Goal: Task Accomplishment & Management: Use online tool/utility

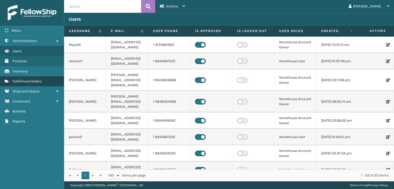
click at [19, 80] on span "Fulfillment Orders" at bounding box center [27, 81] width 29 height 4
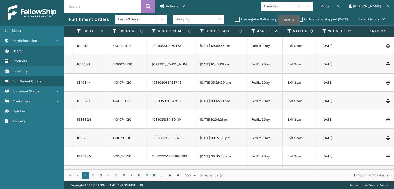
click at [289, 29] on icon at bounding box center [289, 31] width 4 height 5
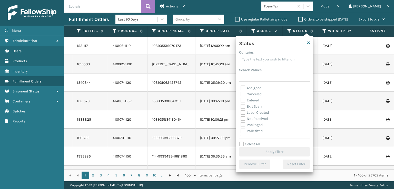
click at [289, 28] on th "Status" at bounding box center [300, 31] width 35 height 11
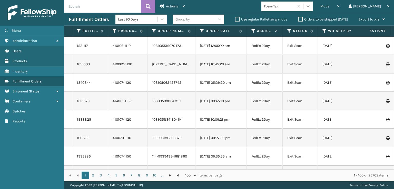
click at [313, 3] on div at bounding box center [307, 6] width 9 height 9
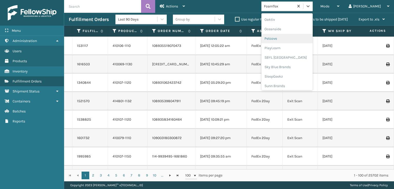
scroll to position [257, 0]
click at [290, 56] on div "SBYL [GEOGRAPHIC_DATA]" at bounding box center [286, 55] width 51 height 9
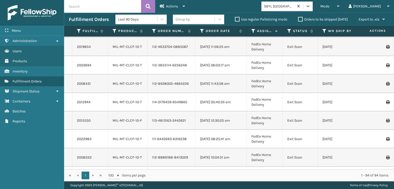
scroll to position [0, 0]
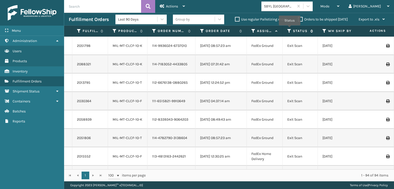
click at [290, 29] on icon at bounding box center [289, 31] width 4 height 5
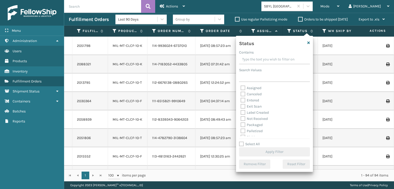
click at [243, 113] on label "Label Created" at bounding box center [255, 113] width 28 height 4
click at [241, 113] on input "Label Created" at bounding box center [241, 111] width 0 height 3
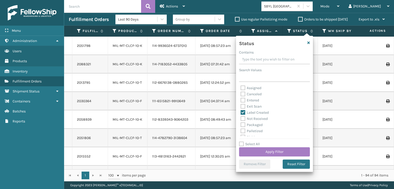
click at [242, 111] on label "Label Created" at bounding box center [255, 113] width 28 height 4
click at [241, 111] on input "Label Created" at bounding box center [241, 111] width 0 height 3
checkbox input "false"
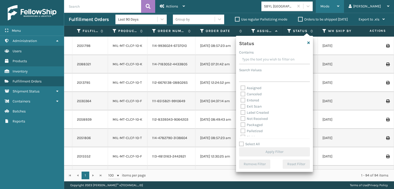
click at [329, 7] on span "Mode" at bounding box center [324, 6] width 9 height 4
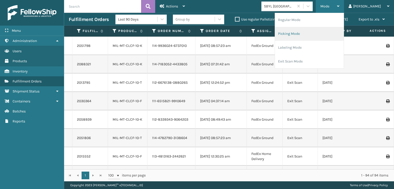
click at [311, 32] on li "Picking Mode" at bounding box center [309, 34] width 69 height 14
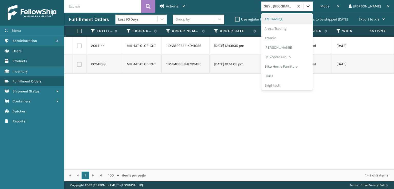
click at [311, 8] on icon at bounding box center [308, 6] width 5 height 5
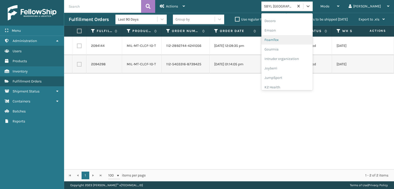
click at [294, 40] on div "FoamTex" at bounding box center [286, 39] width 51 height 9
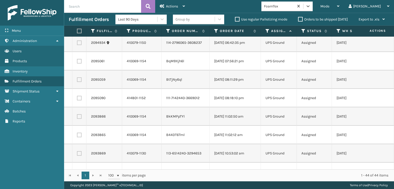
scroll to position [683, 0]
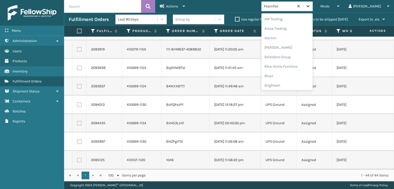
click at [311, 8] on icon at bounding box center [308, 6] width 5 height 5
click at [293, 68] on div "[PERSON_NAME] Brands" at bounding box center [286, 68] width 51 height 9
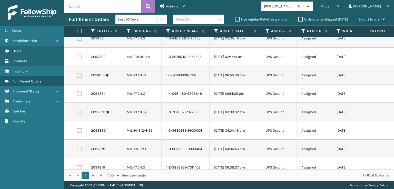
scroll to position [0, 0]
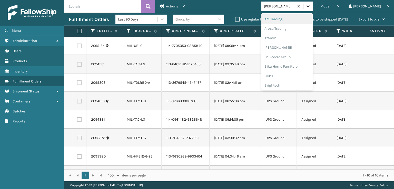
click at [310, 6] on icon at bounding box center [308, 6] width 3 height 2
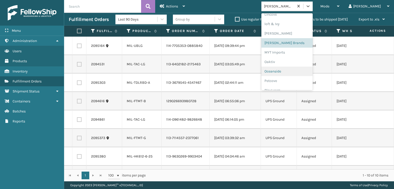
scroll to position [257, 0]
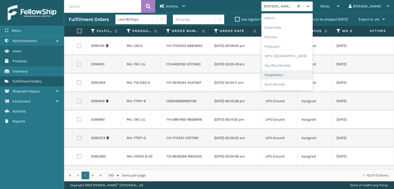
click at [294, 74] on div "SleepGeekz" at bounding box center [286, 74] width 51 height 9
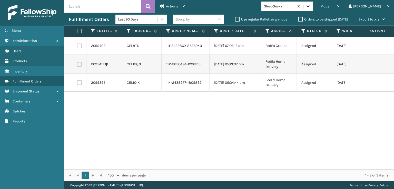
click at [310, 7] on icon at bounding box center [308, 6] width 3 height 2
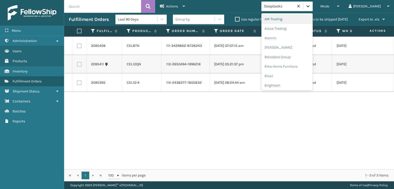
click at [311, 7] on icon at bounding box center [308, 6] width 5 height 5
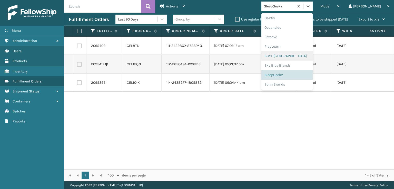
click at [289, 57] on div "SBYL [GEOGRAPHIC_DATA]" at bounding box center [286, 55] width 51 height 9
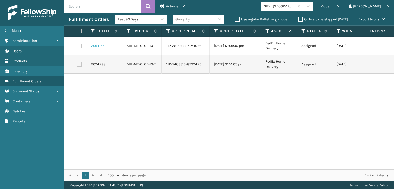
click at [99, 46] on link "2094144" at bounding box center [98, 45] width 14 height 5
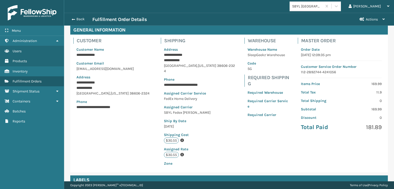
scroll to position [119, 0]
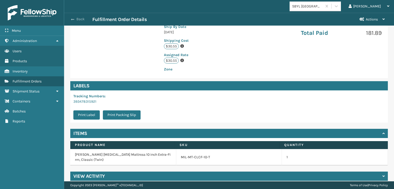
click at [80, 21] on button "Back" at bounding box center [81, 19] width 24 height 5
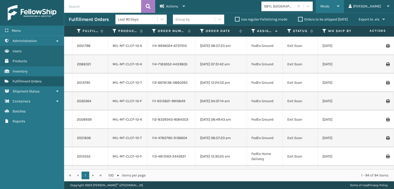
click at [329, 7] on span "Mode" at bounding box center [324, 6] width 9 height 4
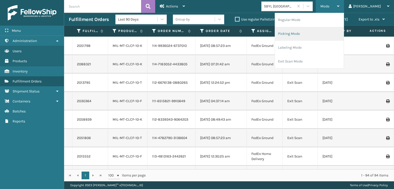
click at [309, 34] on li "Picking Mode" at bounding box center [309, 34] width 69 height 14
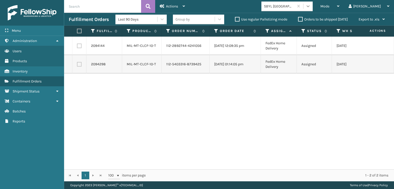
click at [311, 7] on icon at bounding box center [308, 6] width 5 height 5
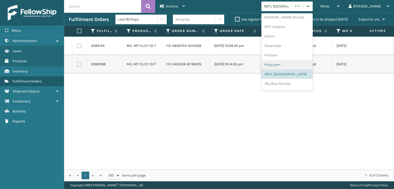
scroll to position [257, 0]
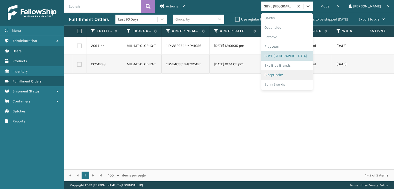
click at [298, 74] on div "SleepGeekz" at bounding box center [286, 74] width 51 height 9
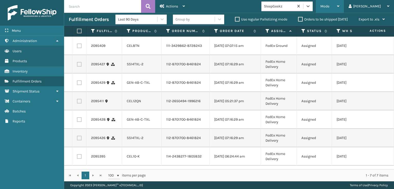
click at [329, 6] on span "Mode" at bounding box center [324, 6] width 9 height 4
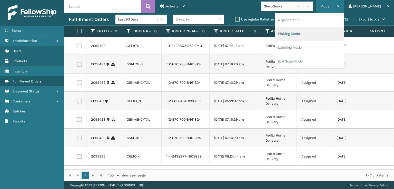
click at [314, 31] on li "Picking Mode" at bounding box center [309, 34] width 69 height 14
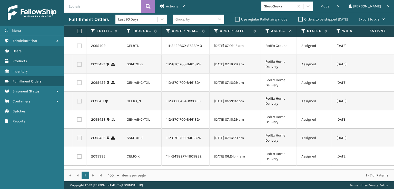
scroll to position [0, 0]
click at [79, 32] on label at bounding box center [78, 31] width 3 height 5
click at [77, 32] on input "checkbox" at bounding box center [77, 31] width 0 height 3
checkbox input "true"
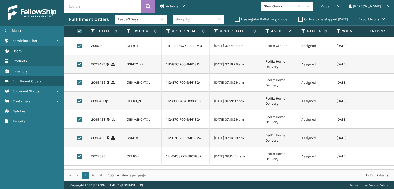
checkbox input "true"
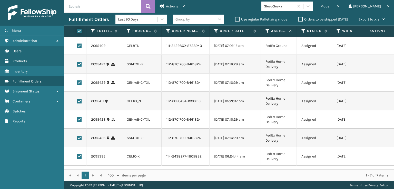
checkbox input "true"
click at [167, 5] on span "Actions" at bounding box center [172, 6] width 12 height 4
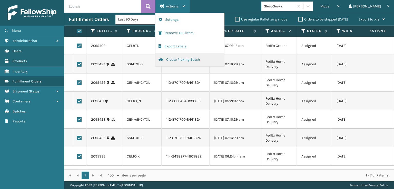
click at [175, 57] on button "Create Picking Batch" at bounding box center [189, 59] width 69 height 13
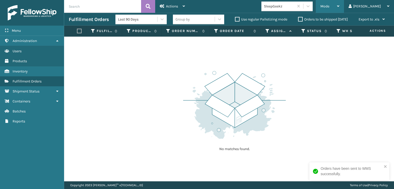
click at [339, 4] on div "Mode" at bounding box center [329, 6] width 19 height 13
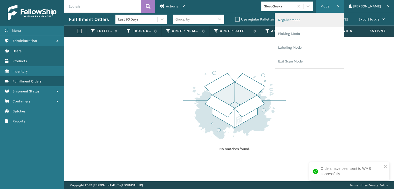
click at [308, 18] on li "Regular Mode" at bounding box center [309, 20] width 69 height 14
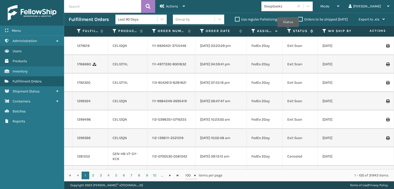
click at [288, 31] on icon at bounding box center [289, 31] width 4 height 5
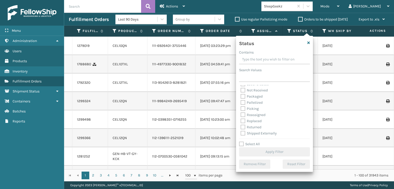
scroll to position [29, 0]
click at [242, 107] on label "Picking" at bounding box center [250, 108] width 18 height 4
click at [241, 107] on input "Picking" at bounding box center [241, 107] width 0 height 3
checkbox input "true"
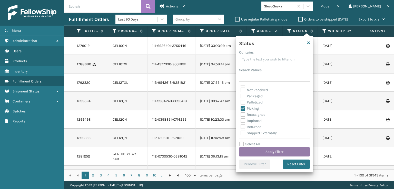
click at [263, 153] on button "Apply Filter" at bounding box center [274, 152] width 71 height 9
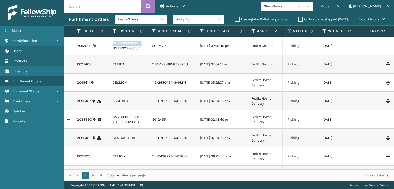
drag, startPoint x: 111, startPoint y: 50, endPoint x: 107, endPoint y: 52, distance: 4.1
drag, startPoint x: 111, startPoint y: 131, endPoint x: 138, endPoint y: 132, distance: 27.5
click at [138, 129] on td "1277800C90138: 2 ZB-H290020-B: 2" at bounding box center [128, 120] width 40 height 18
copy link "1277800C90138:"
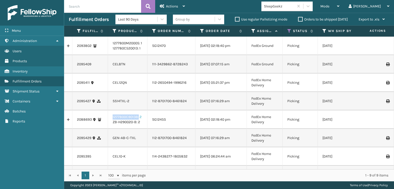
copy link "1277800C90138:"
click at [311, 6] on icon at bounding box center [308, 6] width 5 height 5
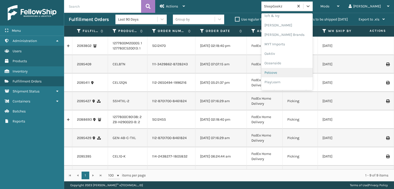
scroll to position [213, 0]
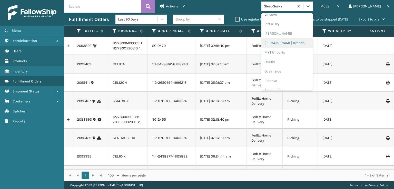
click at [291, 41] on div "[PERSON_NAME] Brands" at bounding box center [286, 42] width 51 height 9
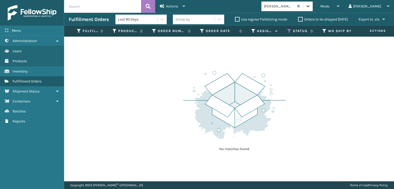
click at [311, 5] on icon at bounding box center [308, 6] width 5 height 5
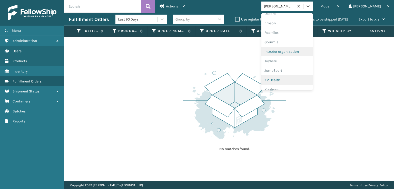
scroll to position [103, 0]
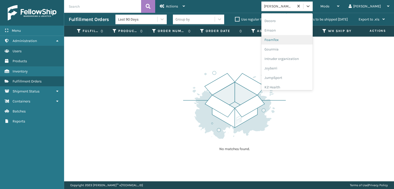
click at [293, 39] on div "FoamTex" at bounding box center [286, 39] width 51 height 9
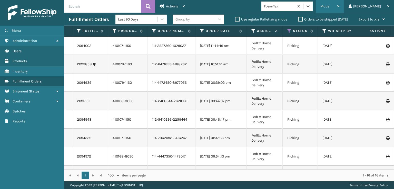
drag, startPoint x: 343, startPoint y: 7, endPoint x: 345, endPoint y: 14, distance: 7.2
click at [329, 6] on span "Mode" at bounding box center [324, 6] width 9 height 4
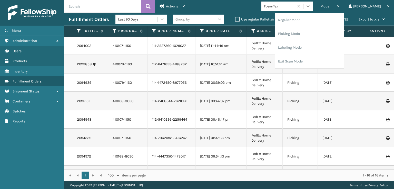
click at [311, 8] on icon at bounding box center [308, 6] width 5 height 5
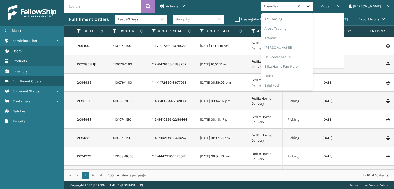
scroll to position [60, 0]
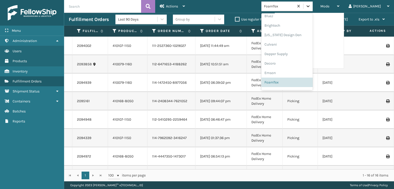
click at [311, 7] on icon at bounding box center [308, 6] width 5 height 5
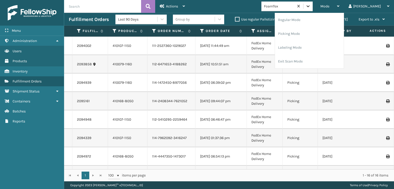
click at [311, 7] on icon at bounding box center [308, 6] width 5 height 5
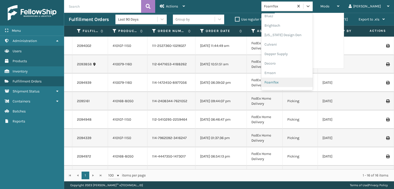
click at [293, 82] on div "FoamTex" at bounding box center [286, 82] width 51 height 9
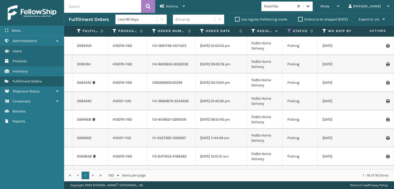
click at [310, 6] on icon at bounding box center [308, 6] width 3 height 2
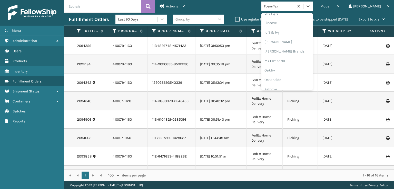
scroll to position [213, 0]
click at [290, 42] on div "[PERSON_NAME] Brands" at bounding box center [286, 42] width 51 height 9
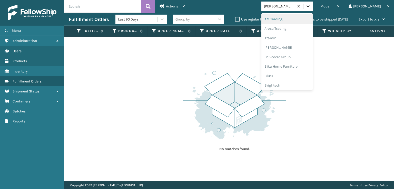
click at [311, 7] on icon at bounding box center [308, 6] width 5 height 5
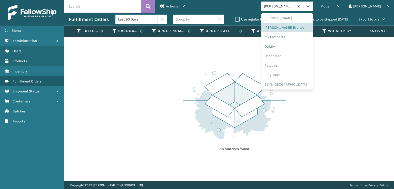
scroll to position [257, 0]
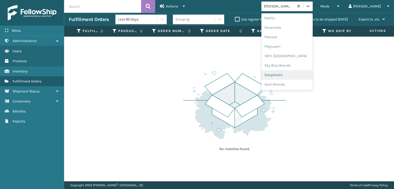
click at [294, 73] on div "SleepGeekz" at bounding box center [286, 74] width 51 height 9
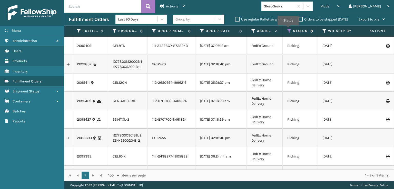
click at [288, 29] on icon at bounding box center [289, 31] width 4 height 5
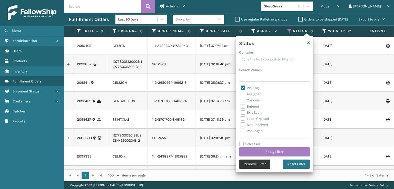
click at [255, 165] on button "Remove Filter" at bounding box center [254, 164] width 31 height 9
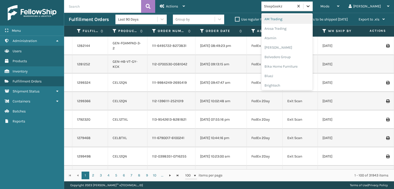
click at [311, 5] on icon at bounding box center [308, 6] width 5 height 5
click at [295, 64] on div "FoamTex" at bounding box center [286, 64] width 51 height 9
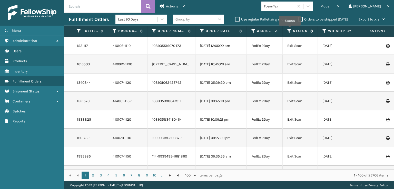
click at [290, 29] on icon at bounding box center [289, 31] width 4 height 5
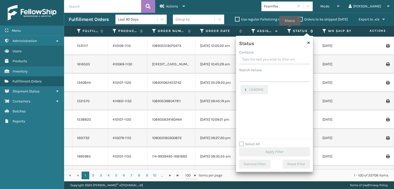
click at [290, 29] on icon at bounding box center [289, 31] width 4 height 5
click at [339, 4] on div "Mode" at bounding box center [329, 6] width 19 height 13
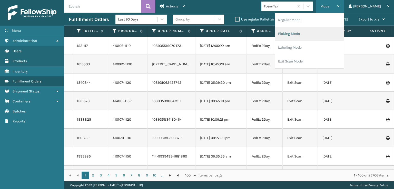
click at [305, 35] on li "Picking Mode" at bounding box center [309, 34] width 69 height 14
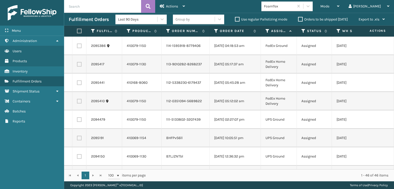
click at [80, 32] on label at bounding box center [78, 31] width 3 height 5
click at [77, 32] on input "checkbox" at bounding box center [77, 31] width 0 height 3
checkbox input "true"
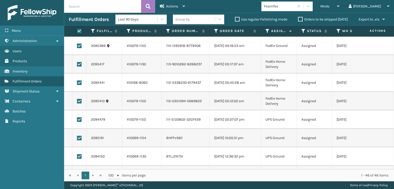
checkbox input "true"
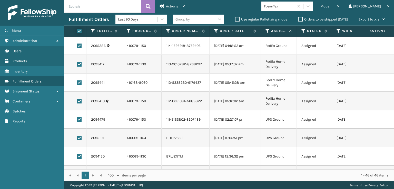
checkbox input "true"
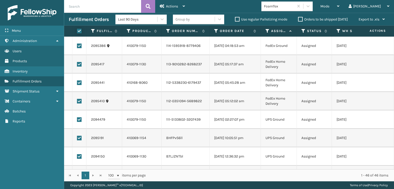
checkbox input "true"
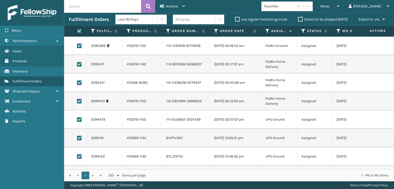
checkbox input "true"
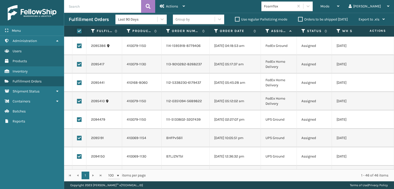
checkbox input "true"
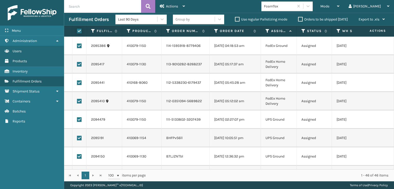
checkbox input "true"
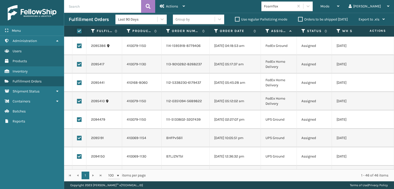
checkbox input "true"
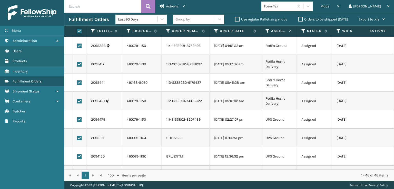
checkbox input "true"
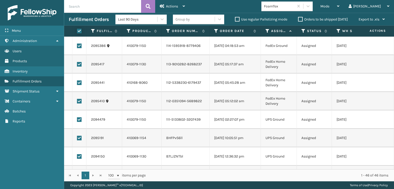
checkbox input "true"
click at [78, 101] on label at bounding box center [79, 101] width 5 height 5
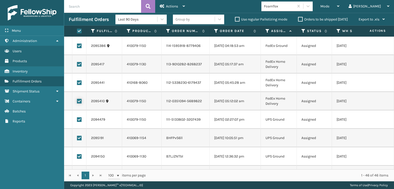
click at [77, 101] on input "checkbox" at bounding box center [77, 100] width 0 height 3
checkbox input "false"
click at [78, 83] on label at bounding box center [79, 83] width 5 height 5
click at [77, 83] on input "checkbox" at bounding box center [77, 82] width 0 height 3
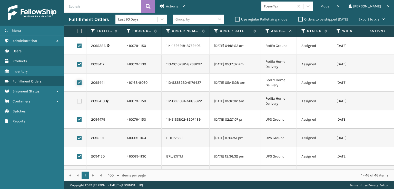
checkbox input "false"
click at [78, 64] on label at bounding box center [79, 64] width 5 height 5
click at [77, 64] on input "checkbox" at bounding box center [77, 63] width 0 height 3
checkbox input "false"
click at [79, 46] on label at bounding box center [79, 46] width 5 height 5
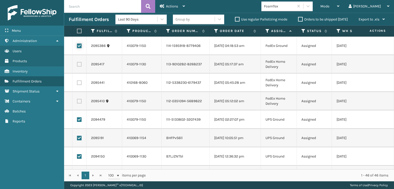
click at [77, 46] on input "checkbox" at bounding box center [77, 45] width 0 height 3
checkbox input "false"
click at [172, 4] on div "Actions" at bounding box center [172, 6] width 25 height 13
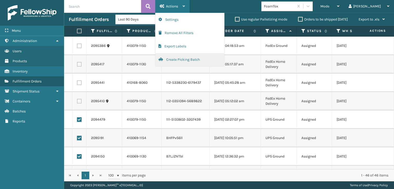
click at [179, 58] on button "Create Picking Batch" at bounding box center [189, 59] width 69 height 13
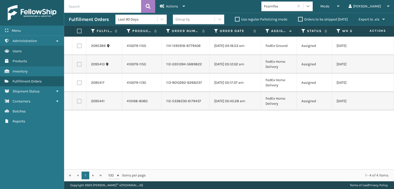
click at [311, 5] on icon at bounding box center [308, 6] width 5 height 5
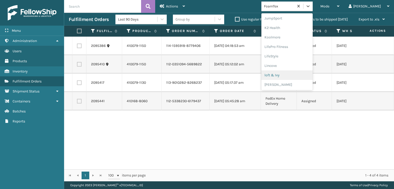
scroll to position [188, 0]
click at [295, 68] on div "[PERSON_NAME] Brands" at bounding box center [286, 68] width 51 height 9
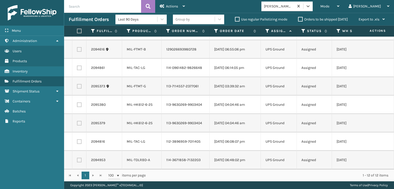
scroll to position [0, 0]
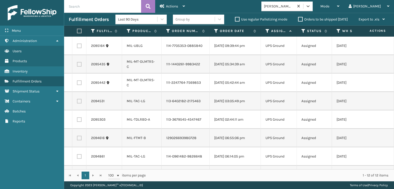
click at [80, 29] on label at bounding box center [78, 31] width 3 height 5
click at [77, 30] on input "checkbox" at bounding box center [77, 31] width 0 height 3
checkbox input "true"
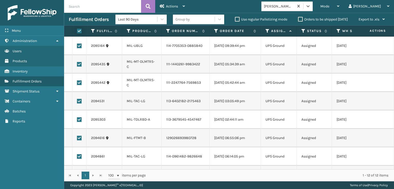
checkbox input "true"
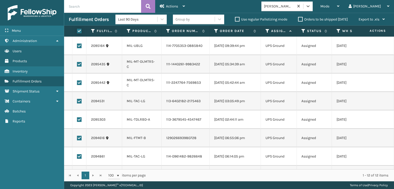
checkbox input "true"
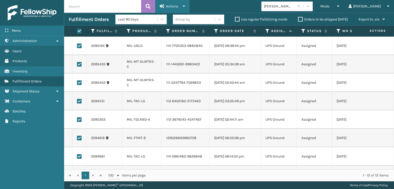
click at [168, 6] on span "Actions" at bounding box center [172, 6] width 12 height 4
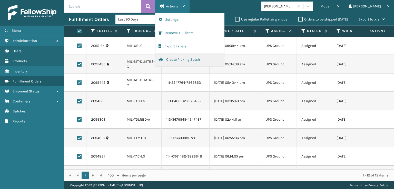
click at [179, 58] on button "Create Picking Batch" at bounding box center [189, 59] width 69 height 13
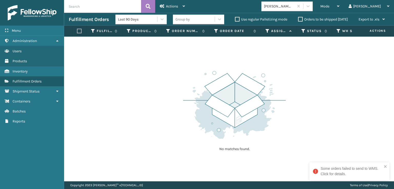
click at [316, 173] on icon at bounding box center [315, 171] width 5 height 5
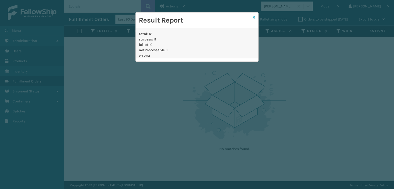
click at [253, 17] on icon at bounding box center [254, 18] width 3 height 4
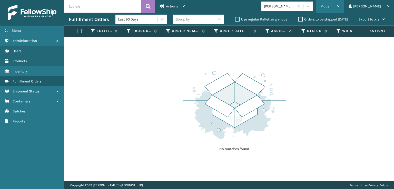
click at [329, 6] on span "Mode" at bounding box center [324, 6] width 9 height 4
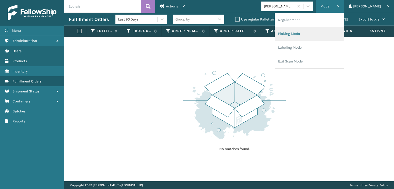
click at [307, 33] on li "Picking Mode" at bounding box center [309, 34] width 69 height 14
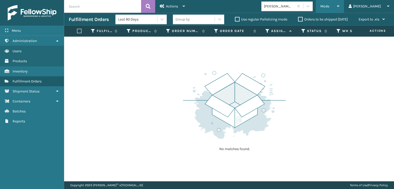
click at [329, 4] on span "Mode" at bounding box center [324, 6] width 9 height 4
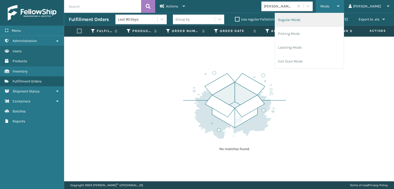
click at [318, 18] on li "Regular Mode" at bounding box center [309, 20] width 69 height 14
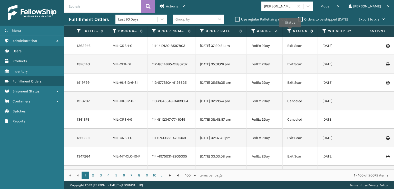
click at [290, 31] on icon at bounding box center [289, 31] width 4 height 5
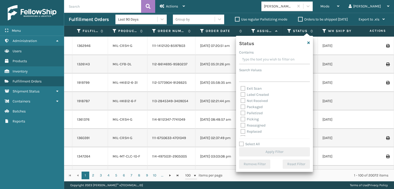
scroll to position [26, 0]
click at [243, 111] on label "Picking" at bounding box center [250, 112] width 18 height 4
click at [241, 111] on input "Picking" at bounding box center [241, 110] width 0 height 3
checkbox input "true"
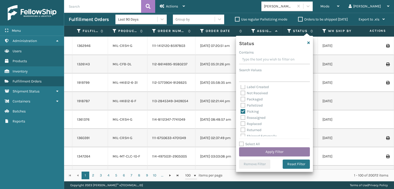
click at [262, 153] on button "Apply Filter" at bounding box center [274, 152] width 71 height 9
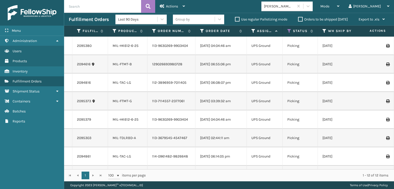
scroll to position [0, 0]
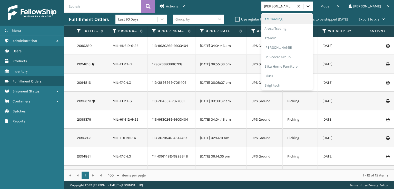
click at [311, 6] on icon at bounding box center [308, 6] width 5 height 5
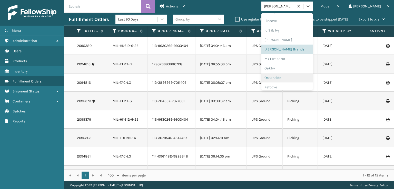
scroll to position [257, 0]
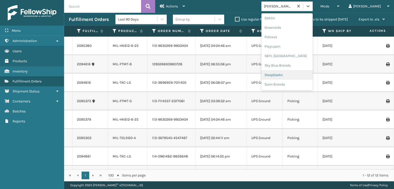
click at [293, 74] on div "SleepGeekz" at bounding box center [286, 74] width 51 height 9
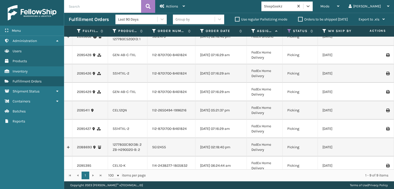
scroll to position [65, 0]
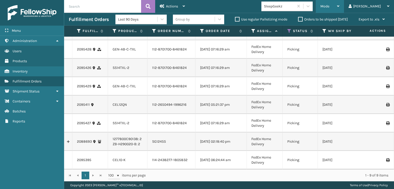
click at [329, 6] on span "Mode" at bounding box center [324, 6] width 9 height 4
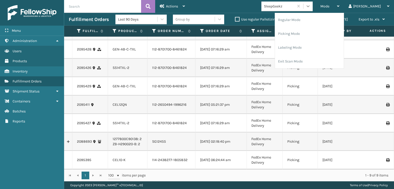
click at [311, 4] on icon at bounding box center [308, 6] width 5 height 5
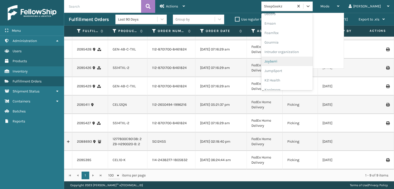
scroll to position [103, 0]
click at [291, 39] on div "FoamTex" at bounding box center [286, 39] width 51 height 9
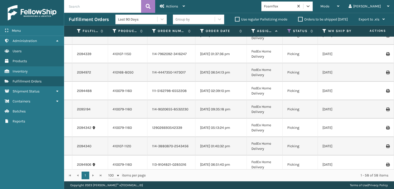
scroll to position [0, 0]
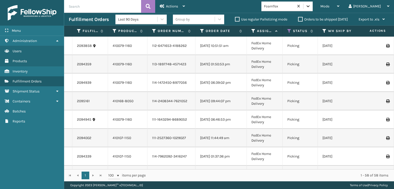
click at [311, 6] on icon at bounding box center [308, 6] width 5 height 5
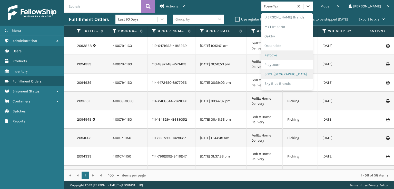
scroll to position [257, 0]
click at [291, 56] on div "SBYL [GEOGRAPHIC_DATA]" at bounding box center [286, 55] width 51 height 9
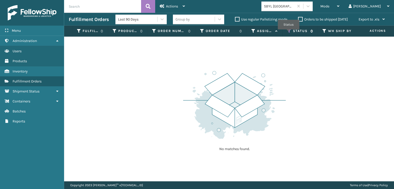
click at [289, 33] on icon at bounding box center [289, 31] width 4 height 5
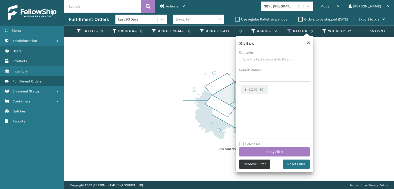
click at [260, 165] on button "Remove Filter" at bounding box center [254, 164] width 31 height 9
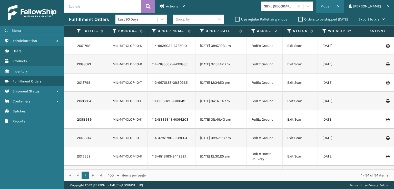
click at [329, 6] on span "Mode" at bounding box center [324, 6] width 9 height 4
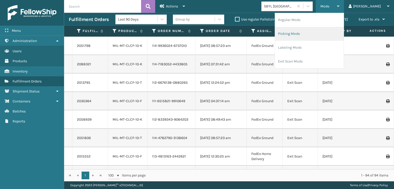
click at [313, 33] on li "Picking Mode" at bounding box center [309, 34] width 69 height 14
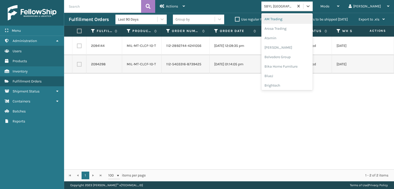
drag, startPoint x: 310, startPoint y: 6, endPoint x: 287, endPoint y: 5, distance: 22.8
click at [287, 5] on div "SBYL [GEOGRAPHIC_DATA]" at bounding box center [279, 6] width 31 height 5
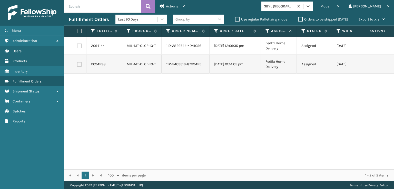
drag, startPoint x: 285, startPoint y: 6, endPoint x: 306, endPoint y: 7, distance: 21.6
click at [294, 7] on div "SBYL [GEOGRAPHIC_DATA]" at bounding box center [277, 6] width 33 height 8
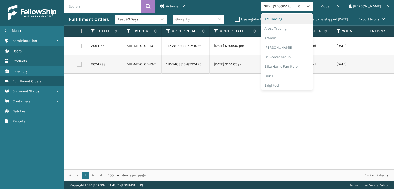
drag, startPoint x: 308, startPoint y: 6, endPoint x: 280, endPoint y: 9, distance: 28.4
click at [280, 9] on div "Mode Regular Mode Picking Mode Labeling Mode Exit Scan Mode option SBYL [GEOGRA…" at bounding box center [292, 6] width 204 height 13
drag, startPoint x: 302, startPoint y: 5, endPoint x: 298, endPoint y: 5, distance: 3.3
click at [294, 5] on div "SBYL [GEOGRAPHIC_DATA]" at bounding box center [279, 6] width 31 height 5
drag, startPoint x: 304, startPoint y: 75, endPoint x: 266, endPoint y: 83, distance: 38.8
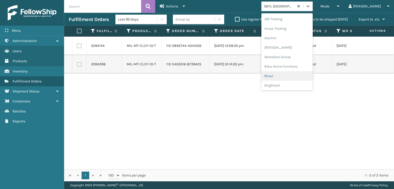
click at [266, 83] on div "Actions Settings Remove All Filters Export Labels Create Picking Batch Mode Reg…" at bounding box center [229, 91] width 330 height 182
click at [311, 5] on icon at bounding box center [308, 6] width 5 height 5
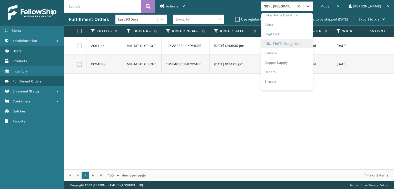
scroll to position [77, 0]
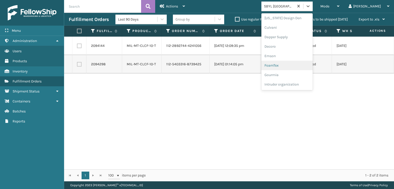
click at [291, 66] on div "FoamTex" at bounding box center [286, 65] width 51 height 9
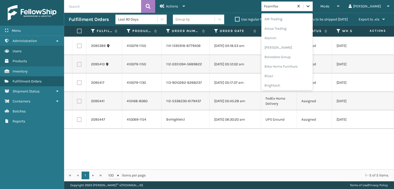
click at [311, 7] on icon at bounding box center [308, 6] width 5 height 5
click at [292, 68] on div "[PERSON_NAME] Brands" at bounding box center [286, 68] width 51 height 9
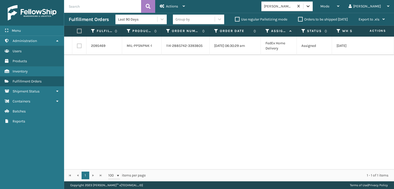
click at [311, 7] on icon at bounding box center [308, 6] width 5 height 5
click at [329, 8] on span "Mode" at bounding box center [324, 6] width 9 height 4
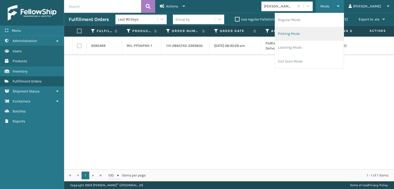
click at [306, 35] on li "Picking Mode" at bounding box center [309, 34] width 69 height 14
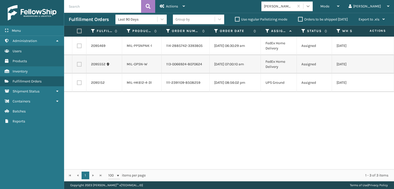
click at [311, 6] on icon at bounding box center [308, 6] width 5 height 5
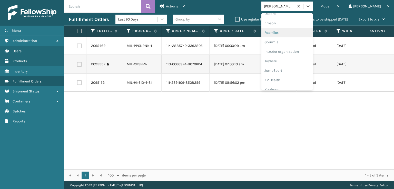
scroll to position [77, 0]
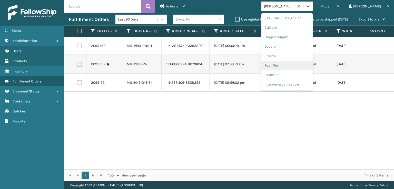
click at [291, 64] on div "FoamTex" at bounding box center [286, 65] width 51 height 9
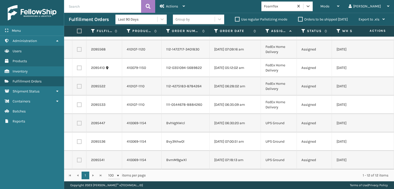
scroll to position [0, 0]
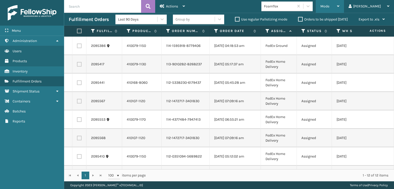
click at [339, 4] on div "Mode" at bounding box center [329, 6] width 19 height 13
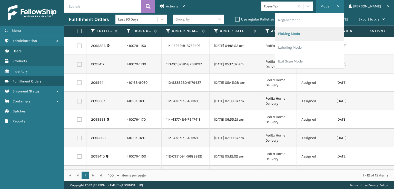
click at [309, 34] on li "Picking Mode" at bounding box center [309, 34] width 69 height 14
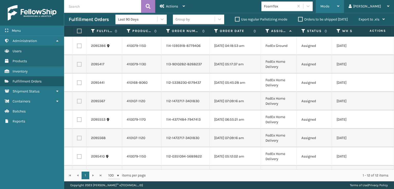
click at [339, 4] on div "Mode" at bounding box center [329, 6] width 19 height 13
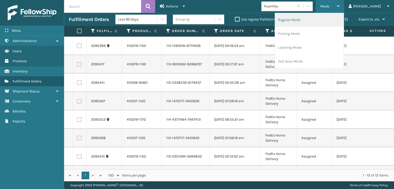
click at [313, 19] on li "Regular Mode" at bounding box center [309, 20] width 69 height 14
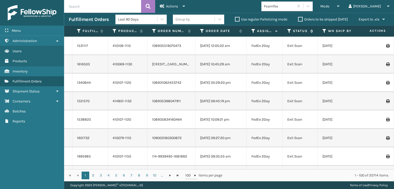
click at [289, 30] on icon at bounding box center [289, 31] width 4 height 5
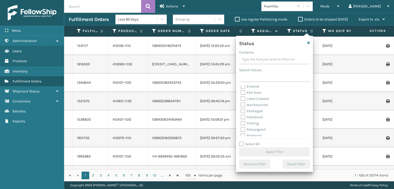
scroll to position [26, 0]
click at [242, 110] on label "Picking" at bounding box center [250, 112] width 18 height 4
click at [241, 110] on input "Picking" at bounding box center [241, 110] width 0 height 3
checkbox input "true"
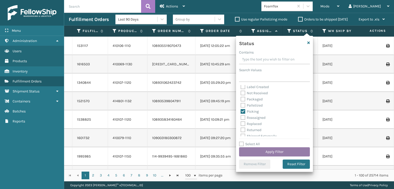
click at [264, 151] on button "Apply Filter" at bounding box center [274, 152] width 71 height 9
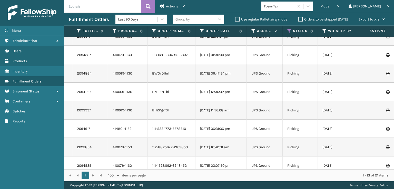
scroll to position [0, 0]
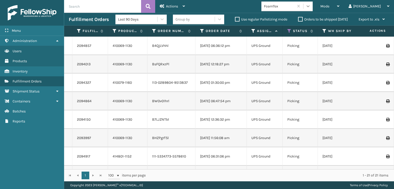
click at [311, 6] on icon at bounding box center [308, 6] width 5 height 5
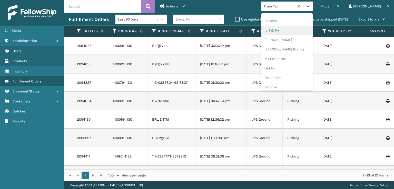
scroll to position [257, 0]
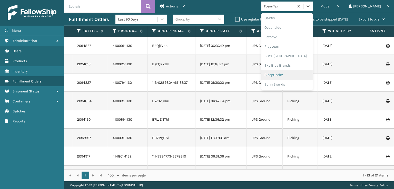
click at [299, 76] on div "SleepGeekz" at bounding box center [286, 74] width 51 height 9
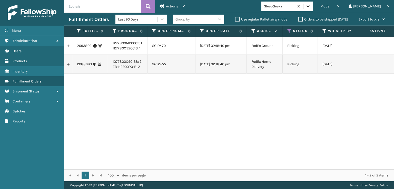
click at [311, 5] on icon at bounding box center [308, 6] width 5 height 5
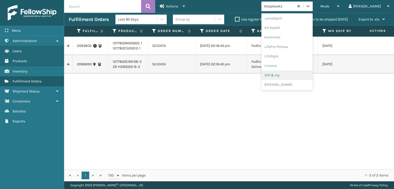
scroll to position [213, 0]
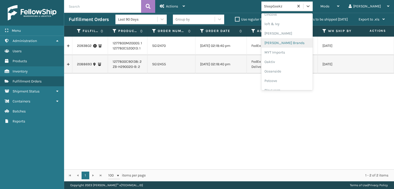
click at [290, 43] on div "[PERSON_NAME] Brands" at bounding box center [286, 42] width 51 height 9
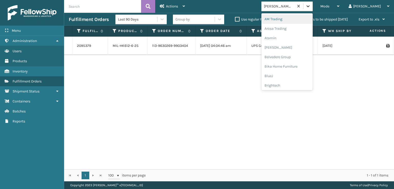
click at [310, 7] on icon at bounding box center [308, 6] width 3 height 2
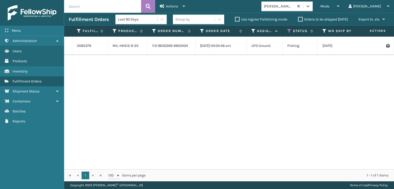
click at [266, 131] on div "2095379 MIL-HK612-6-25 113-9630269-9903404 [DATE] 04:04:46 am UPS Ground Pickin…" at bounding box center [229, 103] width 330 height 133
drag, startPoint x: 142, startPoint y: 45, endPoint x: 111, endPoint y: 46, distance: 31.0
click at [111, 46] on td "MIL-HK612-6-25" at bounding box center [128, 46] width 40 height 18
copy link "MIL-HK612-6-25"
click at [290, 30] on icon at bounding box center [289, 31] width 4 height 5
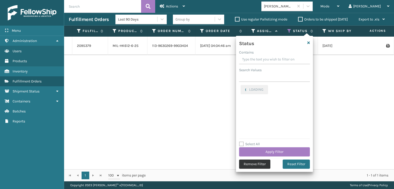
click at [252, 164] on button "Remove Filter" at bounding box center [254, 164] width 31 height 9
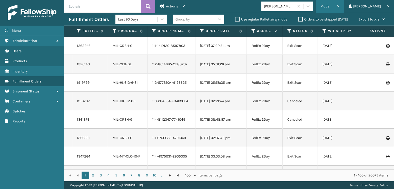
click at [329, 7] on span "Mode" at bounding box center [324, 6] width 9 height 4
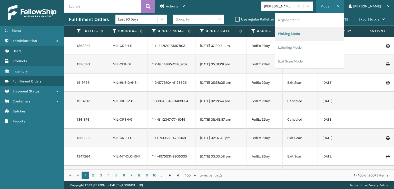
click at [302, 34] on li "Picking Mode" at bounding box center [309, 34] width 69 height 14
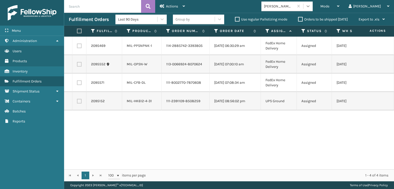
click at [313, 10] on div at bounding box center [307, 6] width 9 height 9
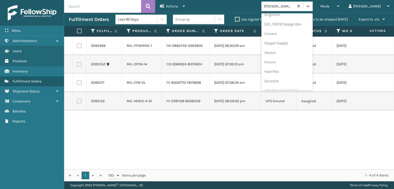
scroll to position [77, 0]
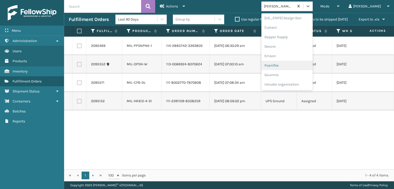
click at [290, 63] on div "FoamTex" at bounding box center [286, 65] width 51 height 9
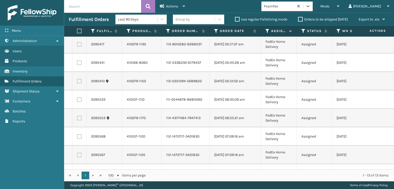
scroll to position [0, 0]
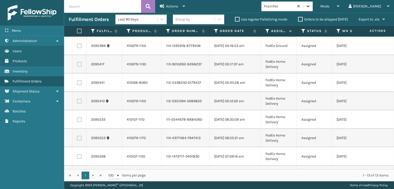
click at [311, 4] on icon at bounding box center [308, 6] width 5 height 5
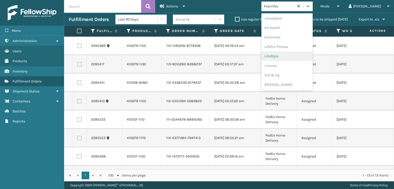
scroll to position [188, 0]
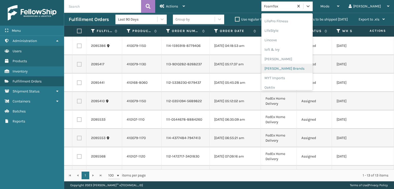
click at [290, 67] on div "[PERSON_NAME] Brands" at bounding box center [286, 68] width 51 height 9
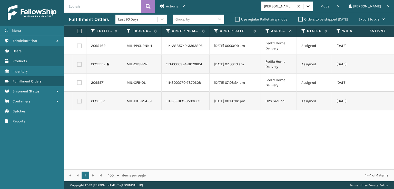
click at [311, 5] on icon at bounding box center [308, 6] width 5 height 5
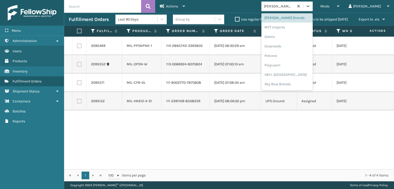
scroll to position [257, 0]
click at [290, 74] on div "SleepGeekz" at bounding box center [286, 74] width 51 height 9
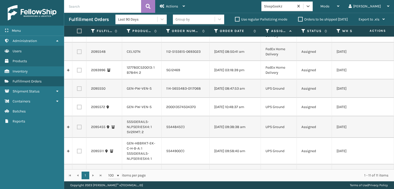
scroll to position [0, 0]
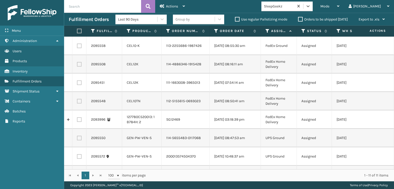
click at [80, 104] on label at bounding box center [79, 101] width 5 height 5
click at [77, 102] on input "checkbox" at bounding box center [77, 100] width 0 height 3
checkbox input "true"
click at [81, 85] on label at bounding box center [79, 83] width 5 height 5
click at [77, 84] on input "checkbox" at bounding box center [77, 82] width 0 height 3
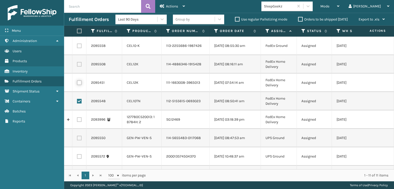
checkbox input "true"
click at [78, 67] on label at bounding box center [79, 64] width 5 height 5
click at [77, 65] on input "checkbox" at bounding box center [77, 63] width 0 height 3
checkbox input "true"
click at [78, 43] on td at bounding box center [79, 46] width 14 height 18
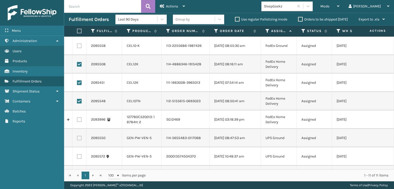
click at [79, 48] on label at bounding box center [79, 46] width 5 height 5
click at [77, 47] on input "checkbox" at bounding box center [77, 45] width 0 height 3
checkbox input "true"
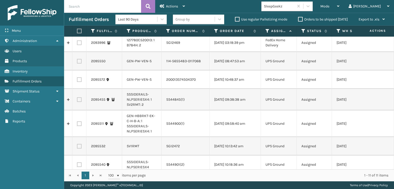
scroll to position [101, 0]
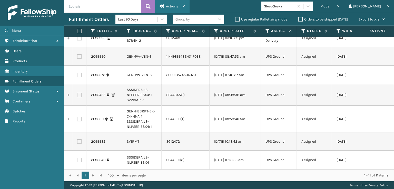
click at [170, 5] on span "Actions" at bounding box center [172, 6] width 12 height 4
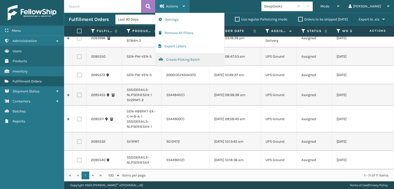
click at [173, 60] on button "Create Picking Batch" at bounding box center [189, 59] width 69 height 13
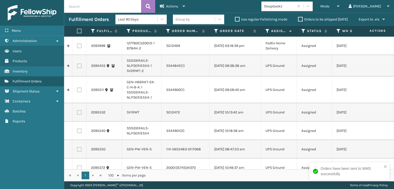
click at [80, 32] on label at bounding box center [78, 31] width 3 height 5
click at [77, 32] on input "checkbox" at bounding box center [77, 31] width 0 height 3
checkbox input "true"
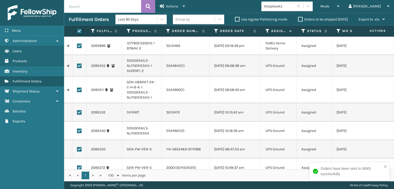
checkbox input "true"
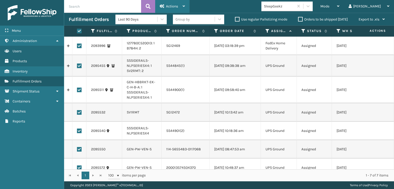
click at [173, 5] on span "Actions" at bounding box center [172, 6] width 12 height 4
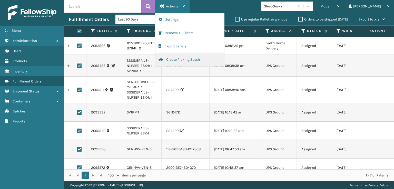
click at [169, 58] on button "Create Picking Batch" at bounding box center [189, 59] width 69 height 13
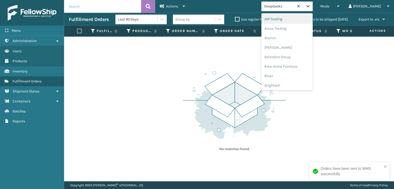
click at [311, 5] on icon at bounding box center [308, 6] width 5 height 5
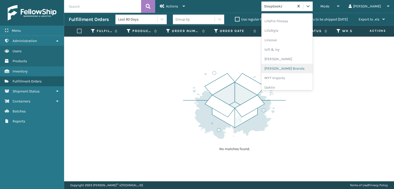
click at [293, 68] on div "[PERSON_NAME] Brands" at bounding box center [286, 68] width 51 height 9
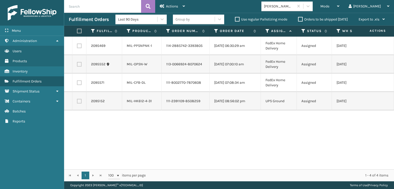
click at [79, 30] on label at bounding box center [78, 31] width 3 height 5
click at [77, 30] on input "checkbox" at bounding box center [77, 31] width 0 height 3
checkbox input "true"
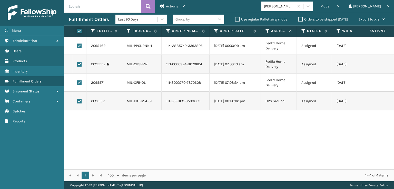
checkbox input "true"
click at [173, 4] on span "Actions" at bounding box center [172, 6] width 12 height 4
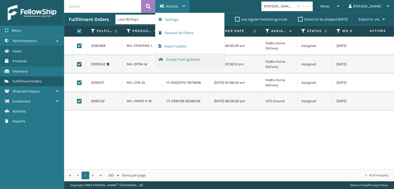
click at [183, 59] on button "Create Picking Batch" at bounding box center [189, 59] width 69 height 13
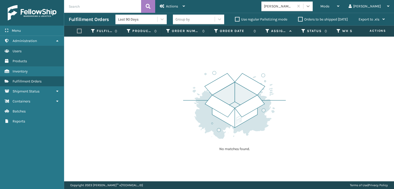
click at [311, 5] on icon at bounding box center [308, 6] width 5 height 5
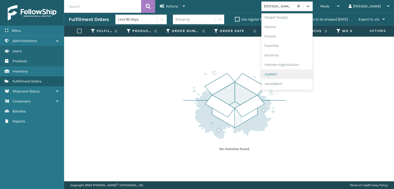
scroll to position [77, 0]
click at [290, 66] on div "FoamTex" at bounding box center [286, 65] width 51 height 9
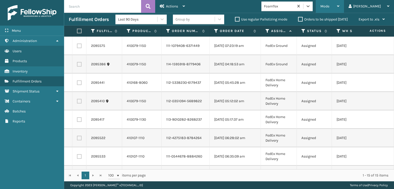
click at [339, 5] on div "Mode" at bounding box center [329, 6] width 19 height 13
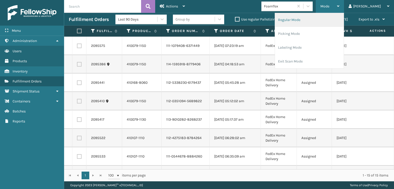
click at [309, 18] on li "Regular Mode" at bounding box center [309, 20] width 69 height 14
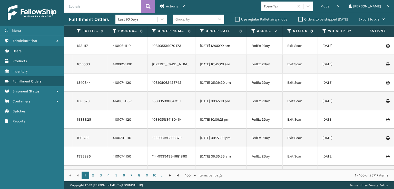
click at [291, 31] on icon at bounding box center [289, 31] width 4 height 5
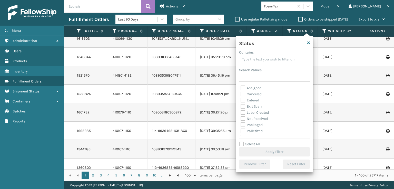
scroll to position [26, 0]
click at [244, 112] on label "Picking" at bounding box center [250, 112] width 18 height 4
click at [241, 112] on input "Picking" at bounding box center [241, 110] width 0 height 3
checkbox input "true"
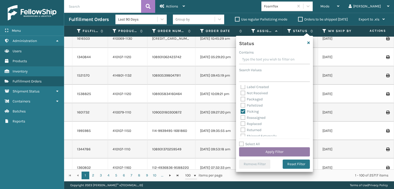
click at [263, 152] on button "Apply Filter" at bounding box center [274, 152] width 71 height 9
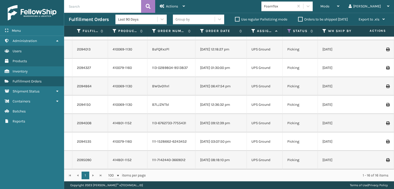
scroll to position [0, 0]
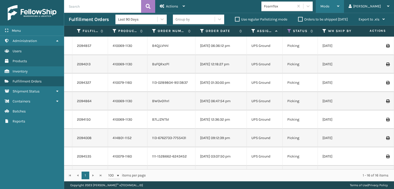
click at [329, 7] on span "Mode" at bounding box center [324, 6] width 9 height 4
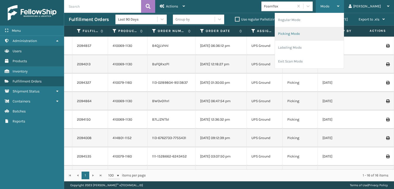
click at [311, 34] on li "Picking Mode" at bounding box center [309, 34] width 69 height 14
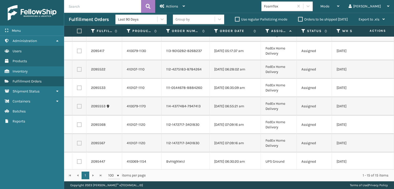
scroll to position [71, 0]
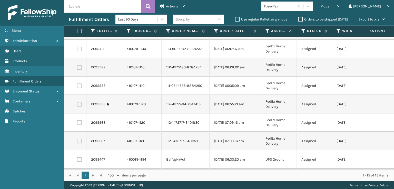
click at [79, 142] on label at bounding box center [79, 141] width 5 height 5
click at [77, 142] on input "checkbox" at bounding box center [77, 140] width 0 height 3
checkbox input "true"
click at [79, 122] on label at bounding box center [79, 123] width 5 height 5
click at [77, 122] on input "checkbox" at bounding box center [77, 122] width 0 height 3
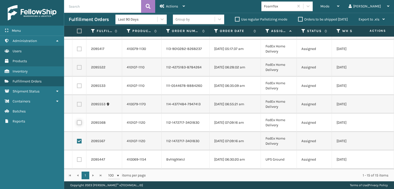
checkbox input "true"
click at [78, 103] on label at bounding box center [79, 104] width 5 height 5
click at [77, 103] on input "checkbox" at bounding box center [77, 103] width 0 height 3
checkbox input "true"
click at [78, 84] on label at bounding box center [79, 86] width 5 height 5
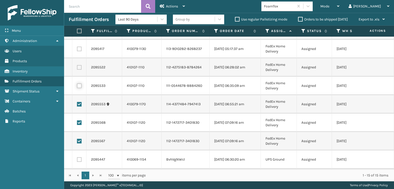
click at [77, 84] on input "checkbox" at bounding box center [77, 85] width 0 height 3
checkbox input "true"
click at [78, 66] on label at bounding box center [79, 67] width 5 height 5
click at [77, 66] on input "checkbox" at bounding box center [77, 66] width 0 height 3
checkbox input "true"
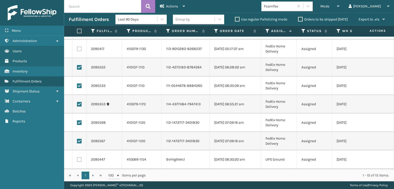
click at [78, 50] on label at bounding box center [79, 49] width 5 height 5
click at [77, 50] on input "checkbox" at bounding box center [77, 48] width 0 height 3
checkbox input "true"
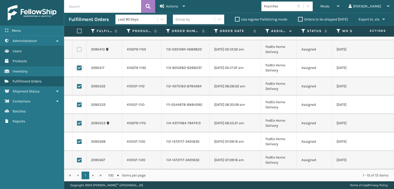
scroll to position [0, 0]
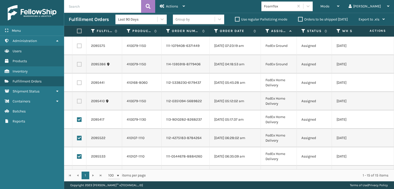
click at [80, 100] on label at bounding box center [79, 101] width 5 height 5
click at [77, 100] on input "checkbox" at bounding box center [77, 100] width 0 height 3
checkbox input "true"
click at [80, 81] on label at bounding box center [79, 83] width 5 height 5
click at [77, 81] on input "checkbox" at bounding box center [77, 82] width 0 height 3
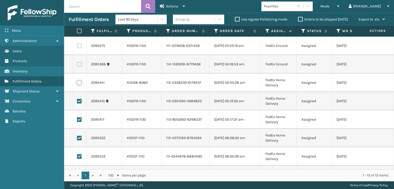
checkbox input "true"
click at [80, 66] on label at bounding box center [79, 64] width 5 height 5
click at [77, 65] on input "checkbox" at bounding box center [77, 63] width 0 height 3
checkbox input "true"
click at [79, 46] on label at bounding box center [79, 46] width 5 height 5
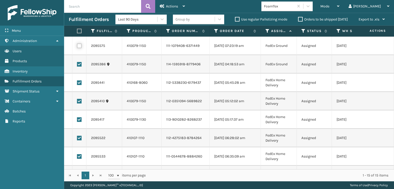
click at [77, 46] on input "checkbox" at bounding box center [77, 45] width 0 height 3
checkbox input "true"
click at [176, 3] on div "Actions" at bounding box center [172, 6] width 25 height 13
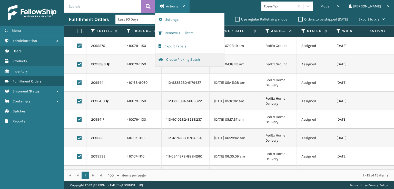
click at [175, 60] on button "Create Picking Batch" at bounding box center [189, 59] width 69 height 13
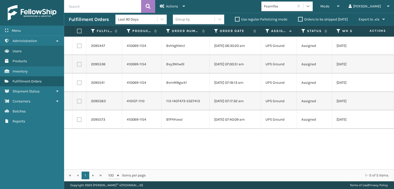
click at [310, 6] on icon at bounding box center [308, 6] width 3 height 2
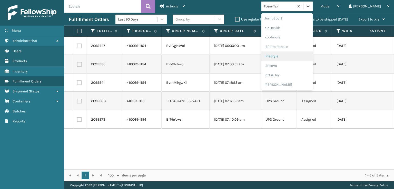
scroll to position [188, 0]
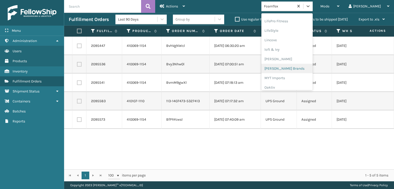
click at [294, 68] on div "[PERSON_NAME] Brands" at bounding box center [286, 68] width 51 height 9
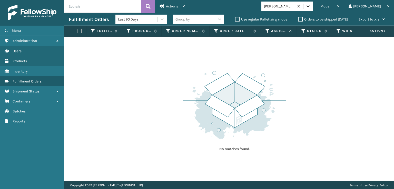
click at [313, 5] on div at bounding box center [307, 6] width 9 height 9
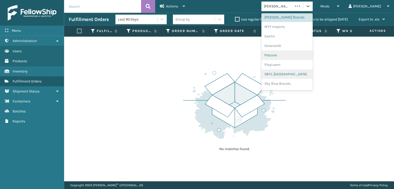
scroll to position [257, 0]
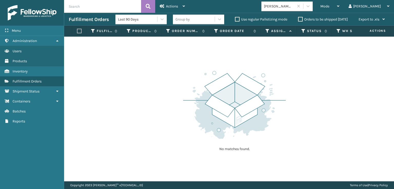
click at [103, 101] on div "No matches found." at bounding box center [229, 109] width 330 height 145
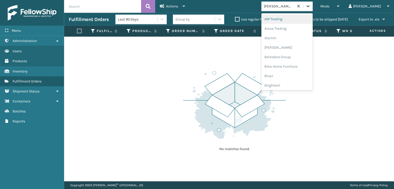
click at [311, 4] on icon at bounding box center [308, 6] width 5 height 5
click at [311, 5] on icon at bounding box center [308, 6] width 5 height 5
click at [311, 6] on icon at bounding box center [308, 6] width 5 height 5
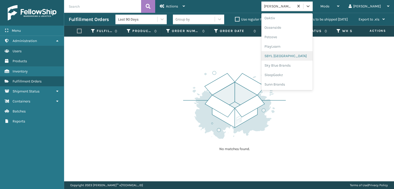
click at [297, 56] on div "SBYL [GEOGRAPHIC_DATA]" at bounding box center [286, 55] width 51 height 9
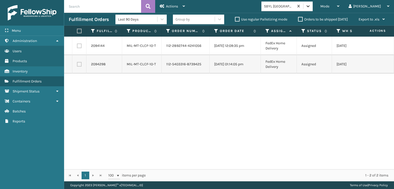
click at [311, 7] on icon at bounding box center [308, 6] width 5 height 5
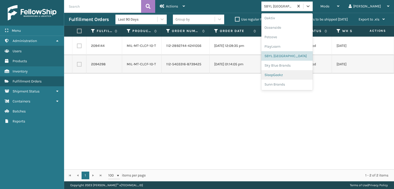
click at [296, 74] on div "SleepGeekz" at bounding box center [286, 74] width 51 height 9
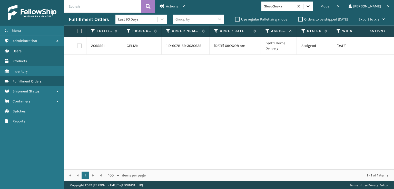
click at [311, 7] on icon at bounding box center [308, 6] width 5 height 5
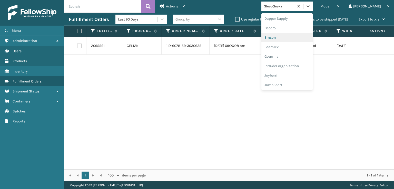
scroll to position [103, 0]
click at [294, 41] on div "FoamTex" at bounding box center [286, 39] width 51 height 9
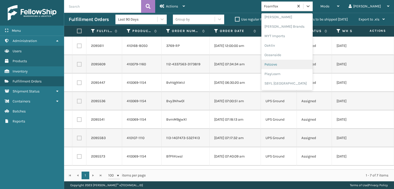
scroll to position [239, 0]
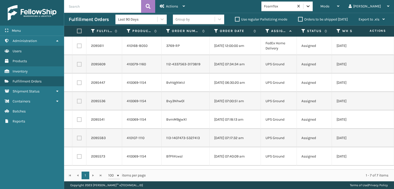
click at [311, 5] on icon at bounding box center [308, 6] width 5 height 5
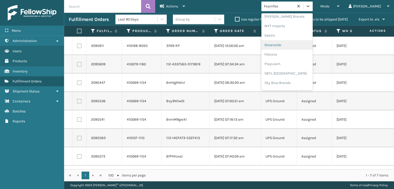
scroll to position [257, 0]
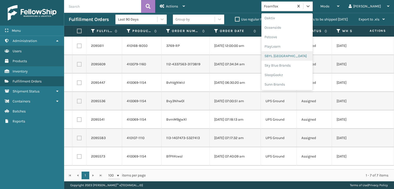
click at [295, 57] on div "SBYL [GEOGRAPHIC_DATA]" at bounding box center [286, 55] width 51 height 9
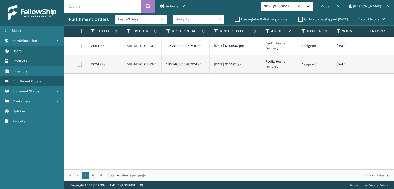
click at [311, 5] on icon at bounding box center [308, 6] width 5 height 5
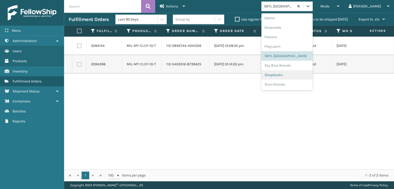
click at [291, 75] on div "SleepGeekz" at bounding box center [286, 74] width 51 height 9
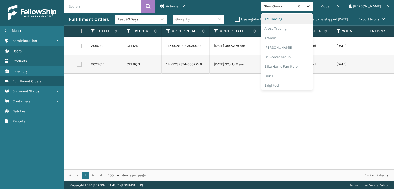
click at [310, 7] on icon at bounding box center [308, 6] width 3 height 2
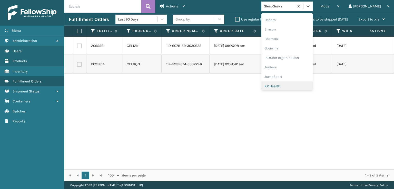
scroll to position [78, 0]
click at [289, 65] on div "FoamTex" at bounding box center [286, 64] width 51 height 9
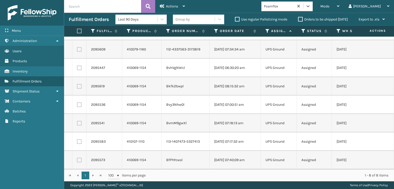
scroll to position [0, 0]
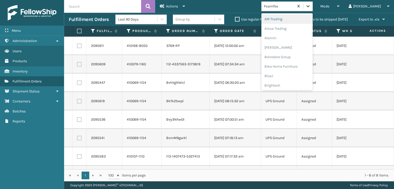
click at [311, 5] on icon at bounding box center [308, 6] width 5 height 5
click at [292, 56] on div "SBYL [GEOGRAPHIC_DATA]" at bounding box center [286, 55] width 51 height 9
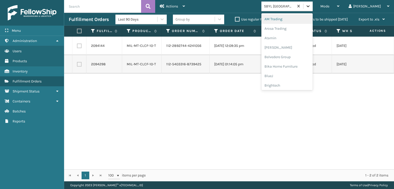
click at [311, 8] on icon at bounding box center [308, 6] width 5 height 5
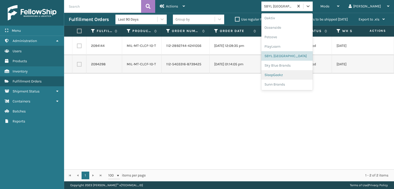
click at [295, 73] on div "SleepGeekz" at bounding box center [286, 74] width 51 height 9
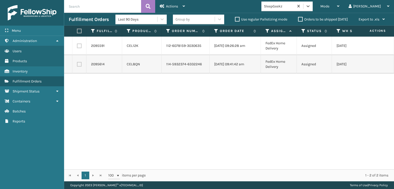
click at [79, 33] on label at bounding box center [78, 31] width 3 height 5
click at [77, 33] on input "checkbox" at bounding box center [77, 31] width 0 height 3
checkbox input "true"
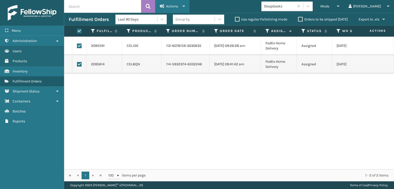
click at [178, 3] on div "Actions" at bounding box center [172, 6] width 25 height 13
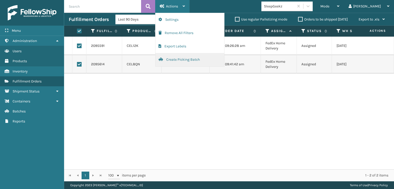
click at [181, 62] on button "Create Picking Batch" at bounding box center [189, 59] width 69 height 13
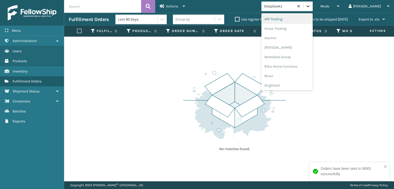
click at [311, 6] on icon at bounding box center [308, 6] width 5 height 5
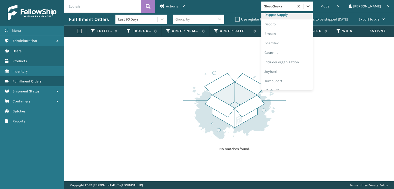
scroll to position [103, 0]
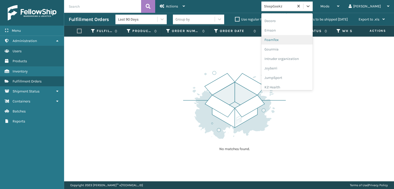
click at [295, 38] on div "FoamTex" at bounding box center [286, 39] width 51 height 9
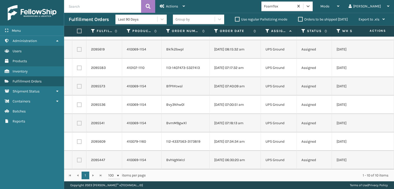
scroll to position [0, 0]
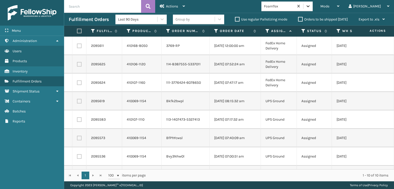
click at [310, 5] on icon at bounding box center [308, 6] width 3 height 2
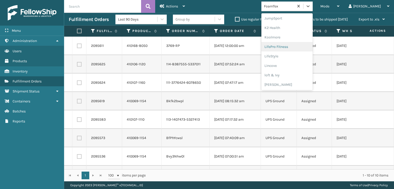
scroll to position [188, 0]
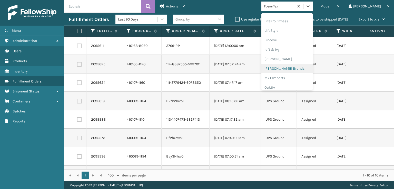
click at [294, 68] on div "[PERSON_NAME] Brands" at bounding box center [286, 68] width 51 height 9
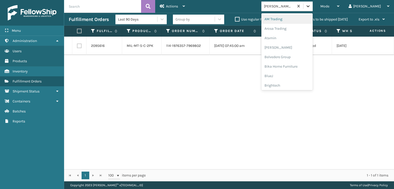
click at [311, 8] on icon at bounding box center [308, 6] width 5 height 5
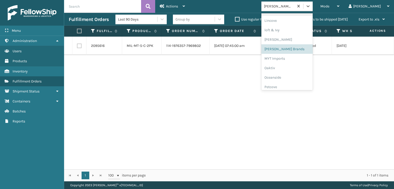
scroll to position [213, 0]
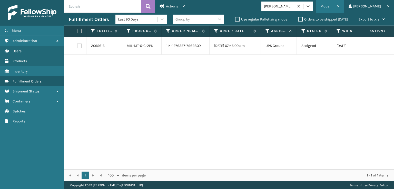
click at [329, 6] on span "Mode" at bounding box center [324, 6] width 9 height 4
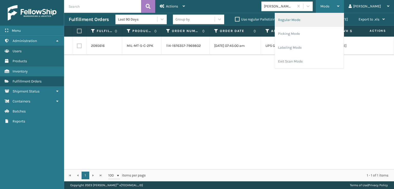
click at [309, 21] on li "Regular Mode" at bounding box center [309, 20] width 69 height 14
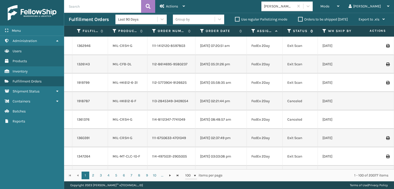
click at [288, 32] on icon at bounding box center [289, 31] width 4 height 5
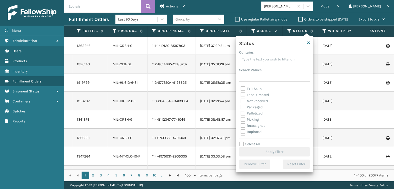
scroll to position [26, 0]
click at [244, 111] on label "Picking" at bounding box center [250, 112] width 18 height 4
click at [241, 111] on input "Picking" at bounding box center [241, 110] width 0 height 3
checkbox input "true"
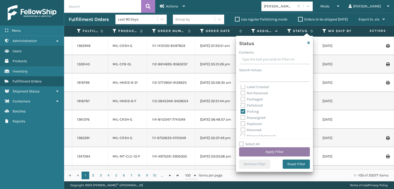
click at [266, 151] on button "Apply Filter" at bounding box center [274, 152] width 71 height 9
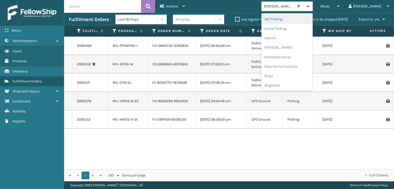
click at [311, 6] on icon at bounding box center [308, 6] width 5 height 5
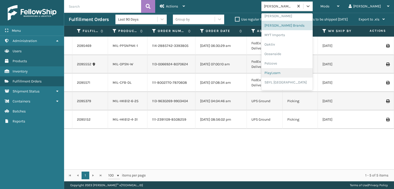
scroll to position [257, 0]
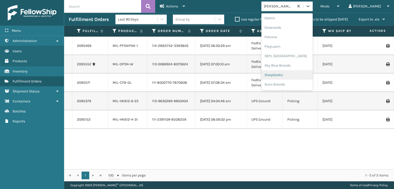
click at [293, 74] on div "SleepGeekz" at bounding box center [286, 74] width 51 height 9
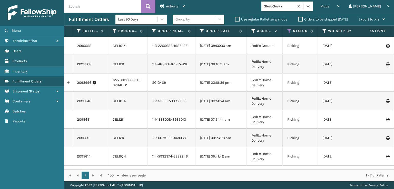
scroll to position [0, 0]
click at [290, 30] on icon at bounding box center [289, 31] width 4 height 5
click at [244, 2] on div "Mode Regular Mode Picking Mode Labeling Mode Exit Scan Mode SleepGeekz [PERSON_…" at bounding box center [292, 6] width 204 height 13
click at [311, 6] on icon at bounding box center [308, 6] width 5 height 5
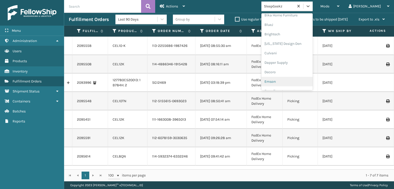
scroll to position [77, 0]
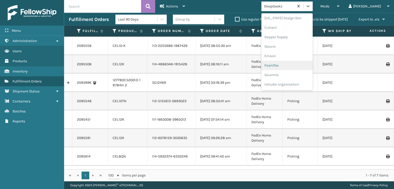
click at [291, 65] on div "FoamTex" at bounding box center [286, 65] width 51 height 9
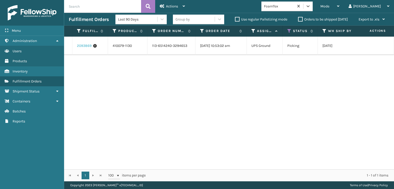
click at [84, 44] on link "2093869" at bounding box center [84, 45] width 15 height 5
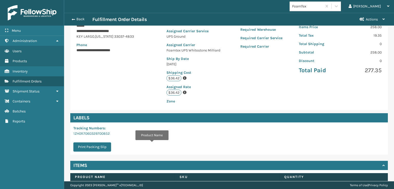
scroll to position [113, 0]
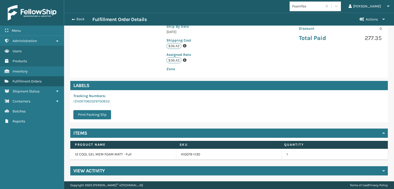
click at [107, 173] on div "View Activity" at bounding box center [229, 170] width 318 height 9
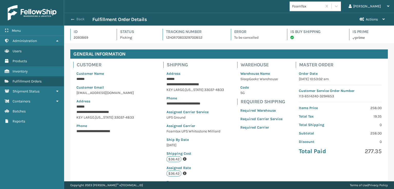
click at [74, 19] on button "Back" at bounding box center [81, 19] width 24 height 5
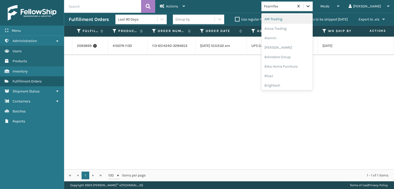
click at [311, 7] on icon at bounding box center [308, 6] width 5 height 5
click at [250, 91] on div "2093869 410079-1130 113-6514240-3294653 [DATE] 10:53:02 am UPS Ground Picking […" at bounding box center [229, 103] width 330 height 133
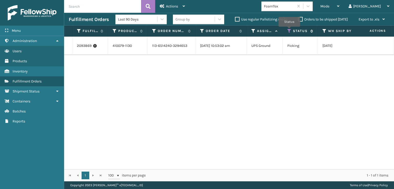
click at [289, 30] on icon at bounding box center [289, 31] width 4 height 5
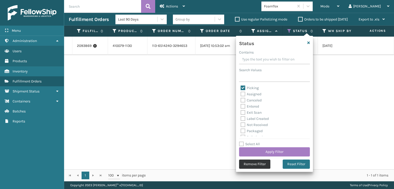
click at [249, 164] on button "Remove Filter" at bounding box center [254, 164] width 31 height 9
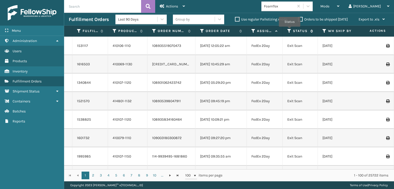
click at [290, 30] on icon at bounding box center [289, 31] width 4 height 5
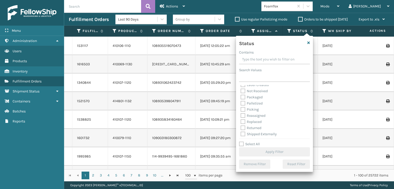
scroll to position [29, 0]
click at [243, 109] on label "Picking" at bounding box center [250, 108] width 18 height 4
click at [241, 109] on input "Picking" at bounding box center [241, 107] width 0 height 3
checkbox input "true"
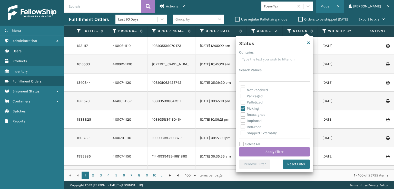
click at [329, 6] on span "Mode" at bounding box center [324, 6] width 9 height 4
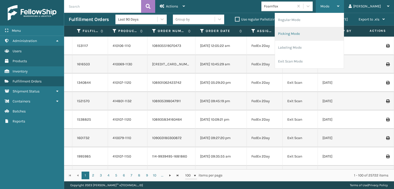
click at [312, 35] on li "Picking Mode" at bounding box center [309, 34] width 69 height 14
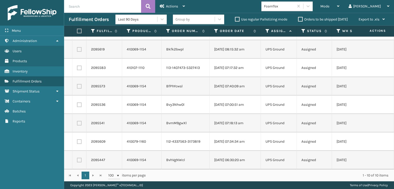
scroll to position [0, 0]
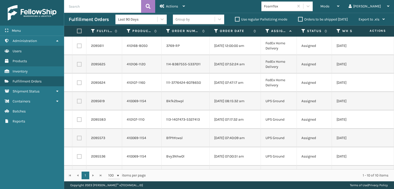
click at [77, 30] on label at bounding box center [78, 31] width 3 height 5
click at [77, 30] on input "checkbox" at bounding box center [77, 31] width 0 height 3
checkbox input "true"
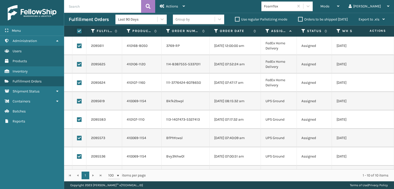
checkbox input "true"
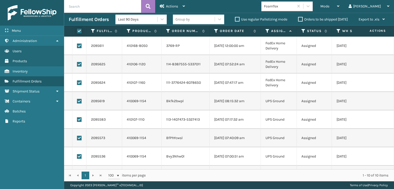
checkbox input "true"
click at [172, 5] on span "Actions" at bounding box center [172, 6] width 12 height 4
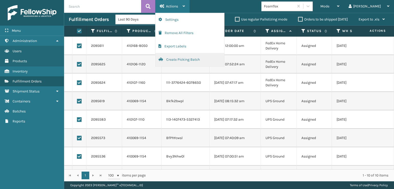
click at [171, 60] on button "Create Picking Batch" at bounding box center [189, 59] width 69 height 13
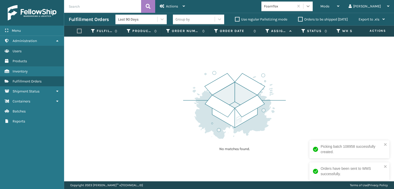
click at [311, 7] on icon at bounding box center [308, 6] width 5 height 5
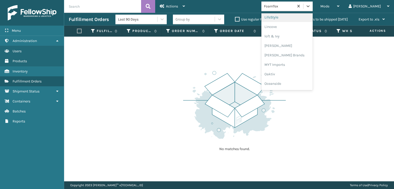
scroll to position [213, 0]
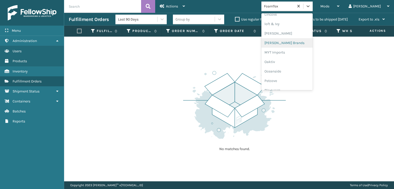
click at [295, 43] on div "[PERSON_NAME] Brands" at bounding box center [286, 42] width 51 height 9
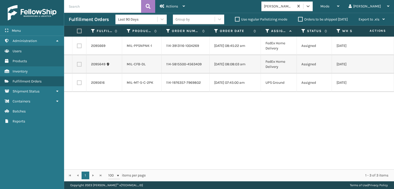
click at [80, 32] on label at bounding box center [78, 31] width 3 height 5
click at [77, 32] on input "checkbox" at bounding box center [77, 31] width 0 height 3
checkbox input "true"
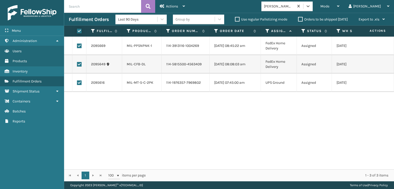
checkbox input "true"
click at [175, 7] on span "Actions" at bounding box center [172, 6] width 12 height 4
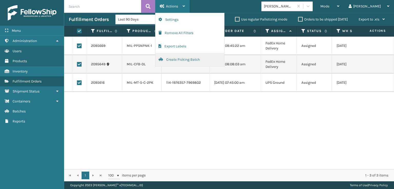
click at [178, 59] on button "Create Picking Batch" at bounding box center [189, 59] width 69 height 13
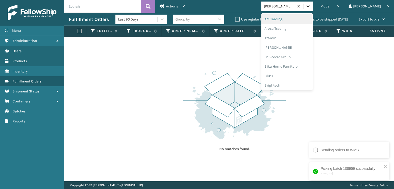
click at [313, 8] on div at bounding box center [307, 6] width 9 height 9
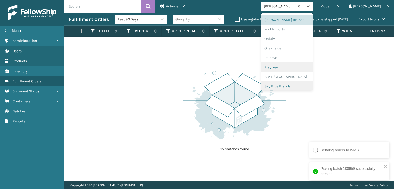
scroll to position [257, 0]
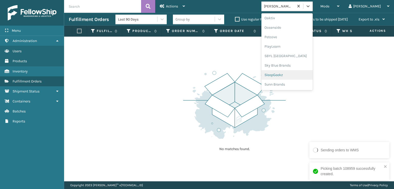
click at [292, 74] on div "SleepGeekz" at bounding box center [286, 74] width 51 height 9
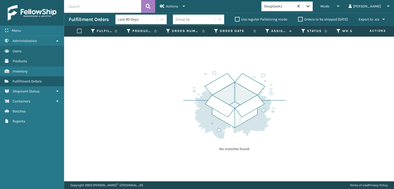
click at [313, 9] on div at bounding box center [307, 6] width 9 height 9
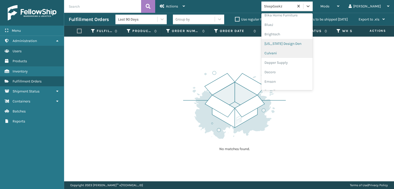
scroll to position [103, 0]
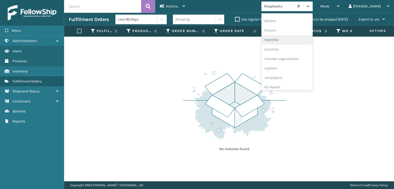
click at [291, 41] on div "FoamTex" at bounding box center [286, 39] width 51 height 9
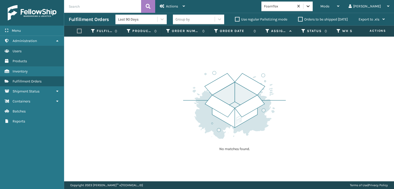
click at [311, 5] on icon at bounding box center [308, 6] width 5 height 5
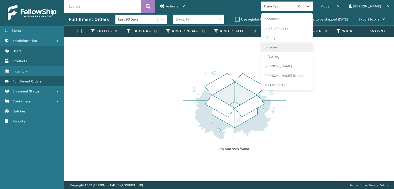
scroll to position [188, 0]
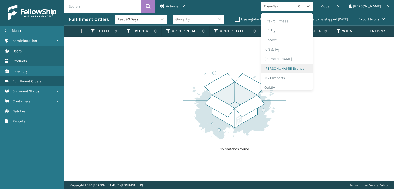
click at [295, 69] on div "[PERSON_NAME] Brands" at bounding box center [286, 68] width 51 height 9
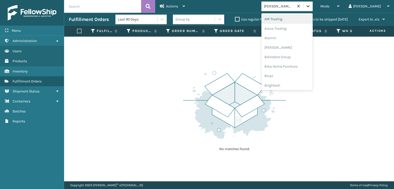
click at [311, 7] on icon at bounding box center [308, 6] width 5 height 5
click at [290, 57] on div "SBYL [GEOGRAPHIC_DATA]" at bounding box center [286, 55] width 51 height 9
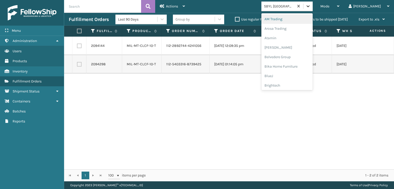
click at [311, 7] on icon at bounding box center [308, 6] width 5 height 5
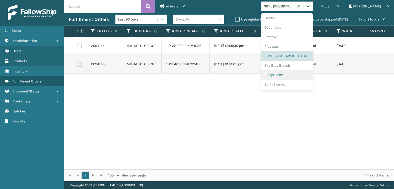
click at [290, 77] on div "SleepGeekz" at bounding box center [286, 74] width 51 height 9
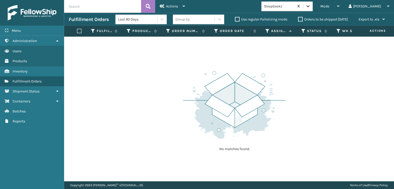
click at [310, 6] on icon at bounding box center [308, 6] width 3 height 2
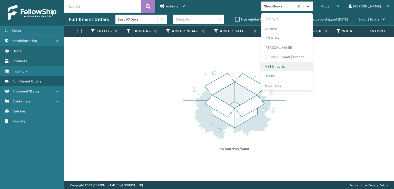
scroll to position [207, 0]
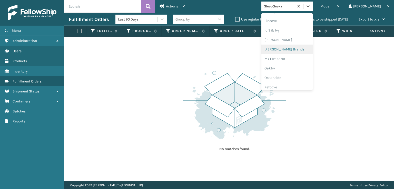
click at [293, 50] on div "[PERSON_NAME] Brands" at bounding box center [286, 49] width 51 height 9
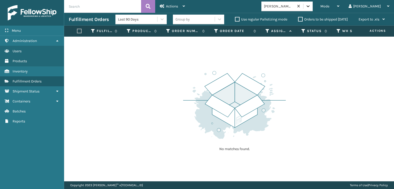
click at [311, 5] on icon at bounding box center [308, 6] width 5 height 5
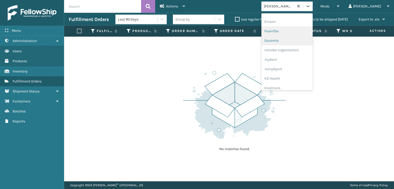
scroll to position [103, 0]
click at [295, 39] on div "FoamTex" at bounding box center [286, 39] width 51 height 9
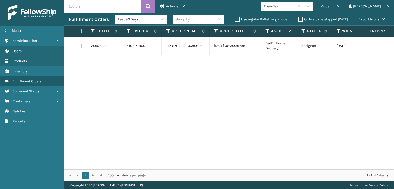
click at [78, 48] on label at bounding box center [79, 46] width 5 height 5
click at [77, 47] on input "checkbox" at bounding box center [77, 45] width 0 height 3
checkbox input "true"
click at [165, 5] on div "Actions" at bounding box center [172, 6] width 25 height 13
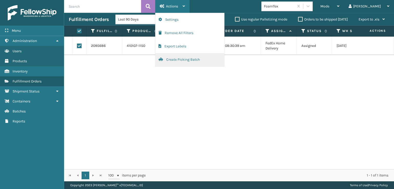
click at [172, 58] on button "Create Picking Batch" at bounding box center [189, 59] width 69 height 13
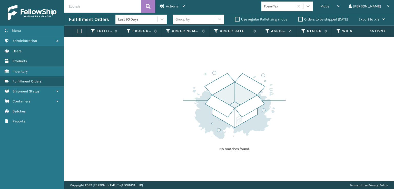
click at [310, 6] on icon at bounding box center [308, 6] width 3 height 2
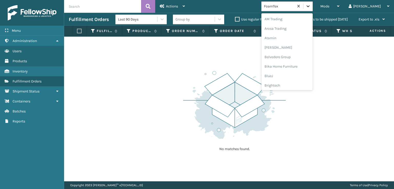
scroll to position [60, 0]
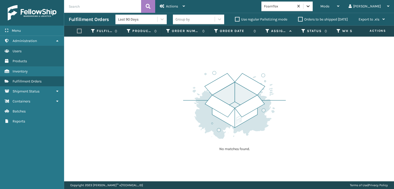
click at [310, 6] on icon at bounding box center [308, 6] width 3 height 2
click at [329, 6] on span "Mode" at bounding box center [324, 6] width 9 height 4
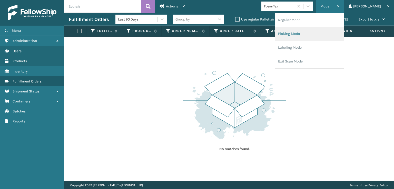
click at [308, 31] on li "Picking Mode" at bounding box center [309, 34] width 69 height 14
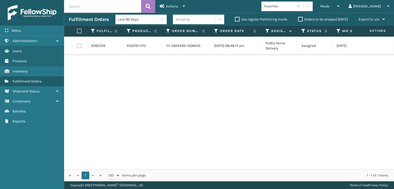
click at [81, 46] on label at bounding box center [79, 46] width 5 height 5
click at [77, 46] on input "checkbox" at bounding box center [77, 45] width 0 height 3
checkbox input "true"
click at [166, 7] on div "Actions" at bounding box center [172, 6] width 25 height 13
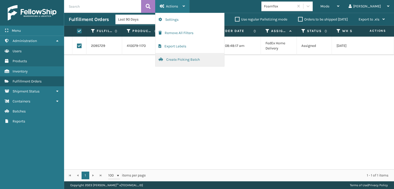
click at [174, 61] on button "Create Picking Batch" at bounding box center [189, 59] width 69 height 13
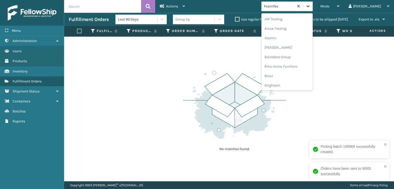
click at [311, 4] on icon at bounding box center [308, 6] width 5 height 5
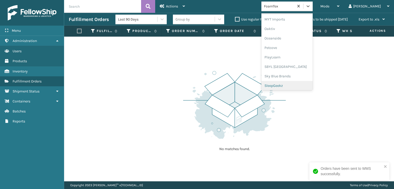
scroll to position [257, 0]
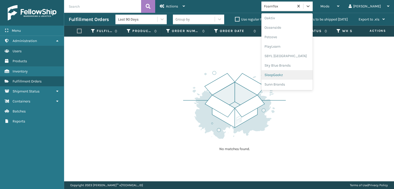
click at [291, 75] on div "SleepGeekz" at bounding box center [286, 74] width 51 height 9
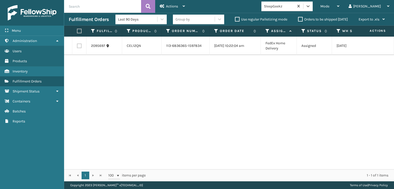
click at [81, 50] on td at bounding box center [79, 46] width 14 height 18
click at [79, 48] on label at bounding box center [79, 46] width 5 height 5
click at [77, 47] on input "checkbox" at bounding box center [77, 45] width 0 height 3
checkbox input "true"
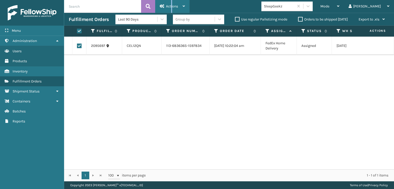
drag, startPoint x: 171, startPoint y: 6, endPoint x: 173, endPoint y: 14, distance: 8.4
click at [172, 5] on span "Actions" at bounding box center [172, 6] width 12 height 4
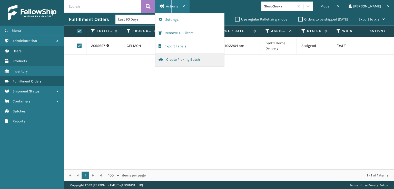
click at [182, 58] on button "Create Picking Batch" at bounding box center [189, 59] width 69 height 13
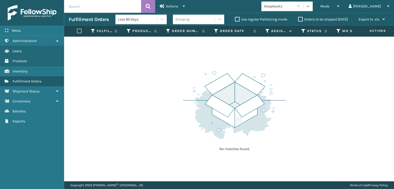
click at [311, 4] on icon at bounding box center [308, 6] width 5 height 5
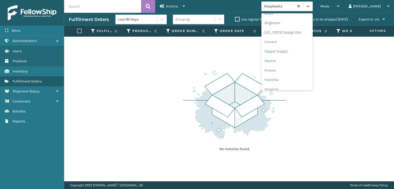
scroll to position [103, 0]
click at [296, 39] on div "FoamTex" at bounding box center [286, 39] width 51 height 9
click at [311, 6] on icon at bounding box center [308, 6] width 5 height 5
click at [295, 50] on div "[PERSON_NAME] Brands" at bounding box center [286, 50] width 51 height 9
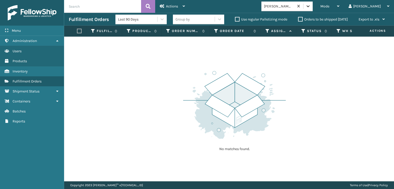
drag, startPoint x: 330, startPoint y: 7, endPoint x: 331, endPoint y: 9, distance: 2.9
click at [311, 7] on icon at bounding box center [308, 6] width 5 height 5
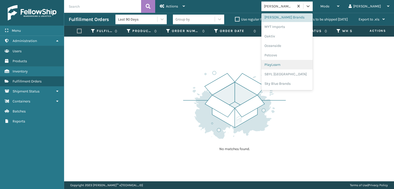
scroll to position [257, 0]
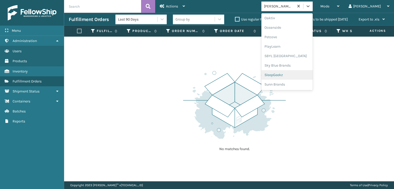
click at [296, 76] on div "SleepGeekz" at bounding box center [286, 74] width 51 height 9
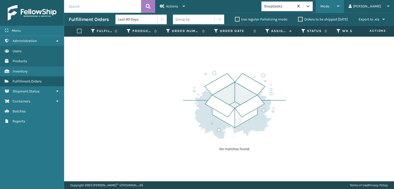
click at [329, 6] on span "Mode" at bounding box center [324, 6] width 9 height 4
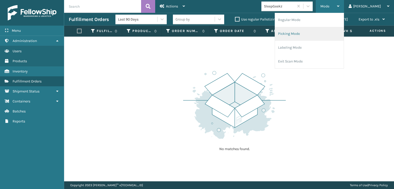
click at [309, 32] on li "Picking Mode" at bounding box center [309, 34] width 69 height 14
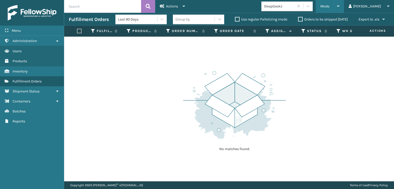
click at [329, 5] on span "Mode" at bounding box center [324, 6] width 9 height 4
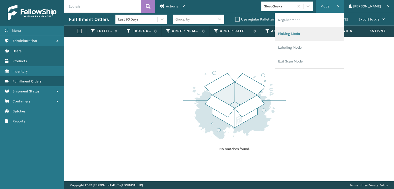
click at [302, 32] on li "Picking Mode" at bounding box center [309, 34] width 69 height 14
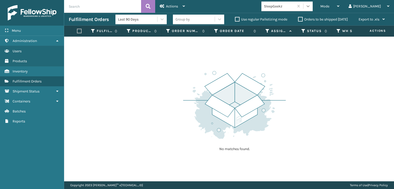
click at [311, 7] on icon at bounding box center [308, 6] width 5 height 5
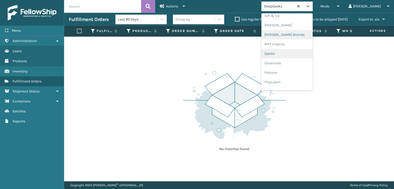
scroll to position [213, 0]
click at [295, 43] on div "[PERSON_NAME] Brands" at bounding box center [286, 42] width 51 height 9
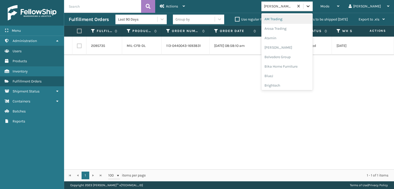
click at [311, 7] on icon at bounding box center [308, 6] width 5 height 5
click at [294, 64] on div "FoamTex" at bounding box center [286, 65] width 51 height 9
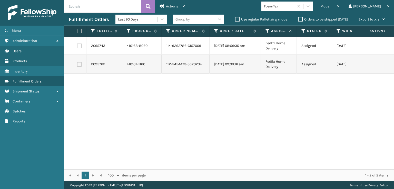
click at [256, 130] on div "2095743 410168-8050 114-9292786-6157009 [DATE] 08:59:35 am FedEx Home Delivery …" at bounding box center [229, 103] width 330 height 133
click at [78, 30] on label at bounding box center [78, 31] width 3 height 5
click at [77, 30] on input "checkbox" at bounding box center [77, 31] width 0 height 3
checkbox input "true"
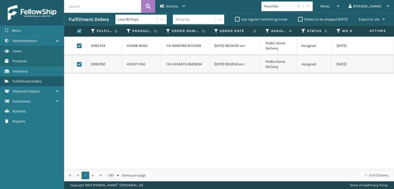
checkbox input "true"
click at [166, 8] on span "Actions" at bounding box center [172, 6] width 12 height 4
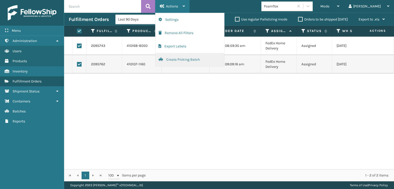
click at [179, 64] on button "Create Picking Batch" at bounding box center [189, 59] width 69 height 13
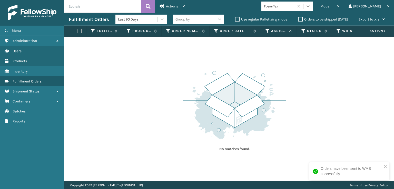
click at [311, 7] on icon at bounding box center [308, 6] width 5 height 5
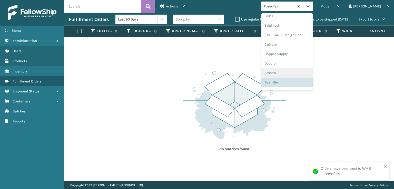
scroll to position [162, 0]
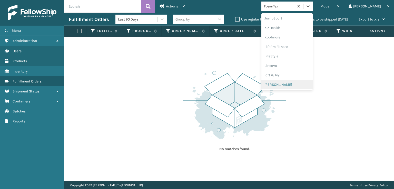
click at [128, 49] on div "No matches found." at bounding box center [229, 109] width 330 height 145
click at [311, 5] on icon at bounding box center [308, 6] width 5 height 5
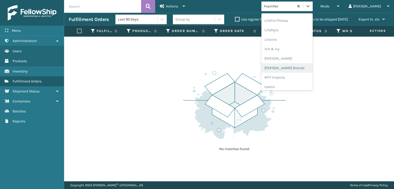
click at [298, 69] on div "[PERSON_NAME] Brands" at bounding box center [286, 67] width 51 height 9
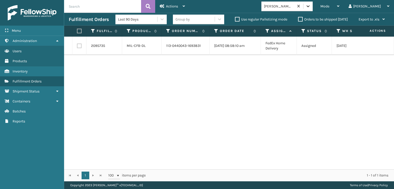
click at [311, 6] on icon at bounding box center [308, 6] width 5 height 5
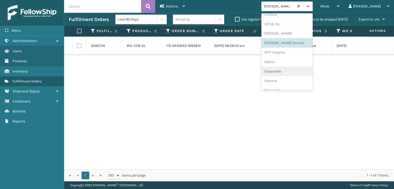
scroll to position [257, 0]
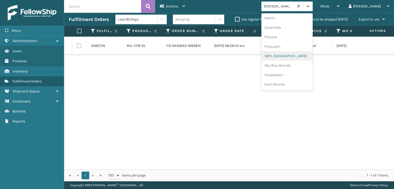
click at [292, 55] on div "SBYL [GEOGRAPHIC_DATA]" at bounding box center [286, 55] width 51 height 9
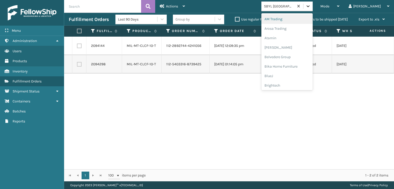
click at [311, 6] on icon at bounding box center [308, 6] width 5 height 5
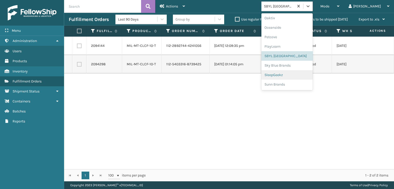
click at [289, 74] on div "SleepGeekz" at bounding box center [286, 74] width 51 height 9
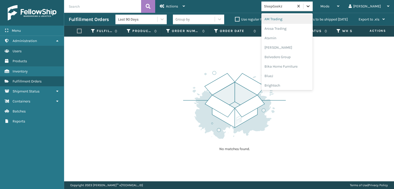
click at [310, 6] on icon at bounding box center [308, 6] width 3 height 2
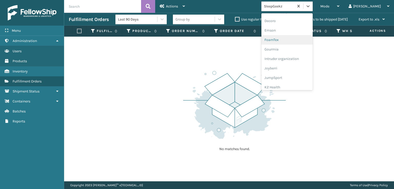
click at [293, 40] on div "FoamTex" at bounding box center [286, 39] width 51 height 9
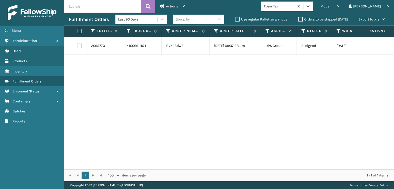
click at [80, 46] on label at bounding box center [79, 46] width 5 height 5
click at [77, 46] on input "checkbox" at bounding box center [77, 45] width 0 height 3
checkbox input "true"
click at [163, 7] on icon at bounding box center [162, 6] width 5 height 4
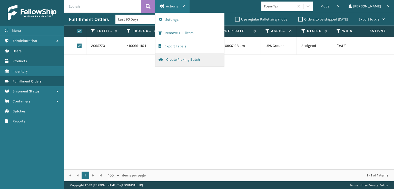
click at [180, 60] on button "Create Picking Batch" at bounding box center [189, 59] width 69 height 13
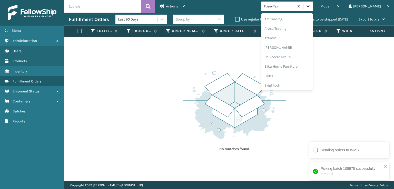
click at [311, 4] on icon at bounding box center [308, 6] width 5 height 5
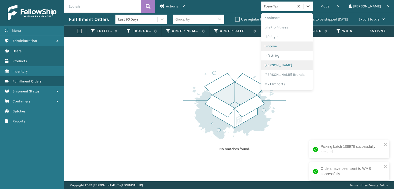
scroll to position [188, 0]
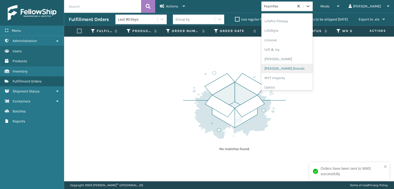
click at [301, 69] on div "[PERSON_NAME] Brands" at bounding box center [286, 68] width 51 height 9
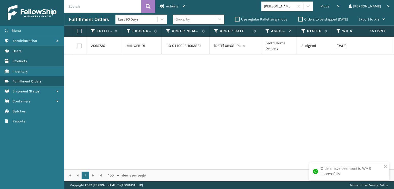
click at [78, 47] on label at bounding box center [79, 46] width 5 height 5
click at [77, 47] on input "checkbox" at bounding box center [77, 45] width 0 height 3
checkbox input "true"
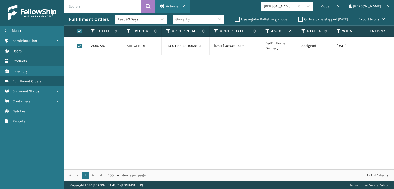
click at [165, 8] on div "Actions" at bounding box center [172, 6] width 25 height 13
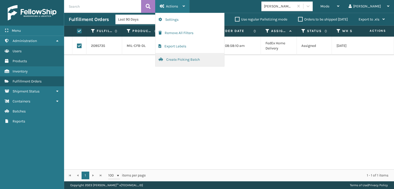
click at [180, 59] on button "Create Picking Batch" at bounding box center [189, 59] width 69 height 13
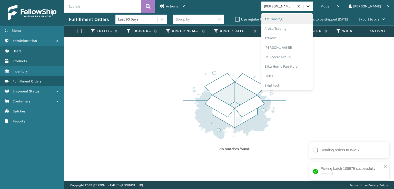
click at [311, 6] on icon at bounding box center [308, 6] width 5 height 5
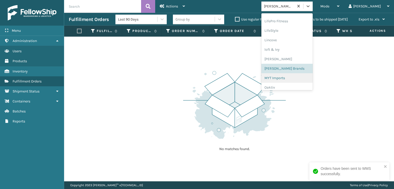
scroll to position [257, 0]
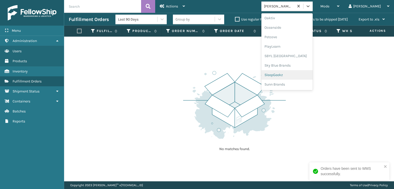
click at [293, 75] on div "SleepGeekz" at bounding box center [286, 74] width 51 height 9
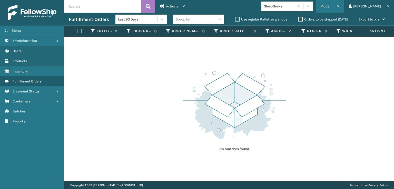
click at [339, 4] on div "Mode" at bounding box center [329, 6] width 19 height 13
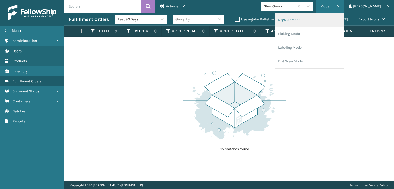
click at [302, 20] on li "Regular Mode" at bounding box center [309, 20] width 69 height 14
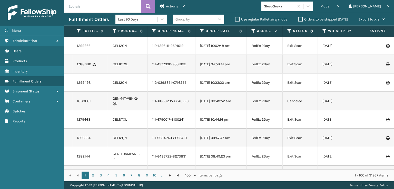
click at [290, 31] on icon at bounding box center [289, 31] width 4 height 5
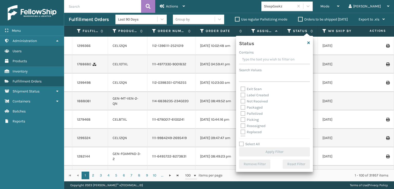
scroll to position [26, 0]
click at [243, 113] on label "Picking" at bounding box center [250, 112] width 18 height 4
click at [241, 112] on input "Picking" at bounding box center [241, 110] width 0 height 3
checkbox input "true"
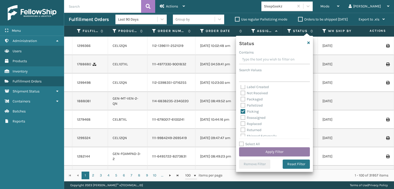
click at [259, 151] on button "Apply Filter" at bounding box center [274, 152] width 71 height 9
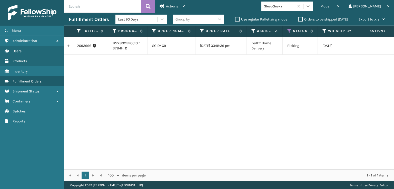
click at [311, 7] on icon at bounding box center [308, 6] width 5 height 5
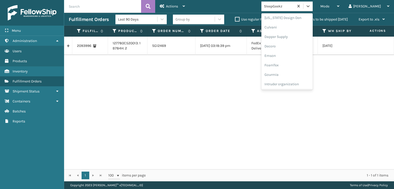
scroll to position [77, 0]
click at [298, 65] on div "FoamTex" at bounding box center [286, 65] width 51 height 9
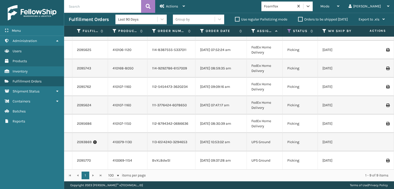
scroll to position [37, 0]
click at [339, 4] on div "Mode" at bounding box center [329, 6] width 19 height 13
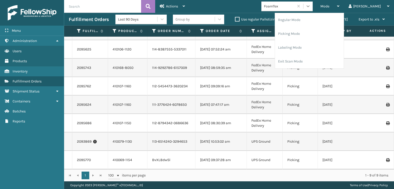
click at [311, 6] on icon at bounding box center [308, 6] width 5 height 5
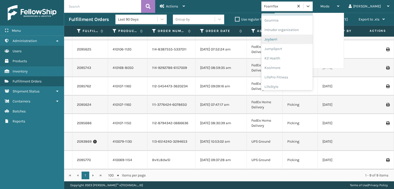
scroll to position [111, 0]
click at [293, 30] on div "FoamTex" at bounding box center [286, 31] width 51 height 9
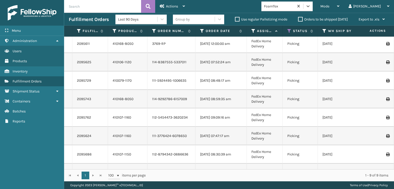
scroll to position [0, 0]
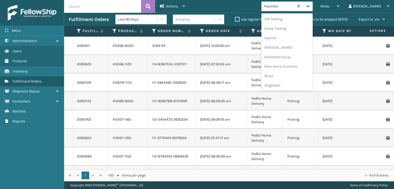
click at [313, 9] on div at bounding box center [307, 6] width 9 height 9
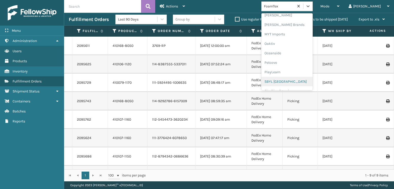
click at [297, 79] on div "SBYL [GEOGRAPHIC_DATA]" at bounding box center [286, 81] width 51 height 9
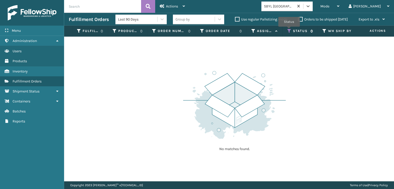
click at [289, 30] on icon at bounding box center [289, 31] width 4 height 5
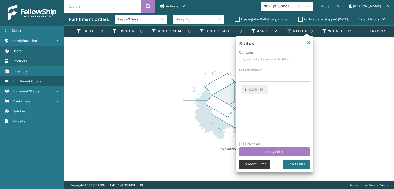
click at [251, 166] on button "Remove Filter" at bounding box center [254, 164] width 31 height 9
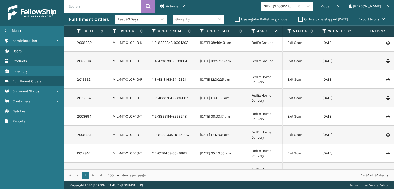
scroll to position [77, 0]
click at [329, 7] on span "Mode" at bounding box center [324, 6] width 9 height 4
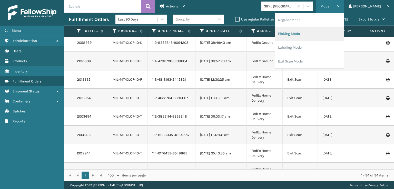
click at [310, 31] on li "Picking Mode" at bounding box center [309, 34] width 69 height 14
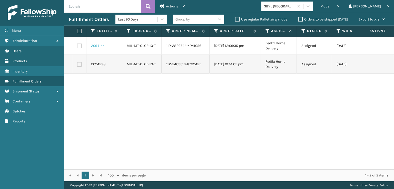
click at [96, 45] on link "2094144" at bounding box center [98, 45] width 14 height 5
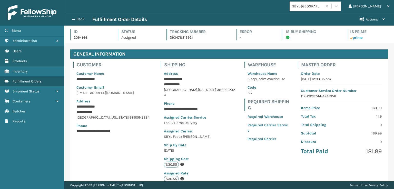
scroll to position [12, 330]
click at [77, 20] on button "Back" at bounding box center [81, 19] width 24 height 5
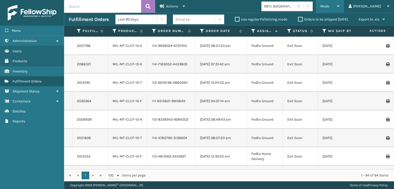
click at [329, 7] on span "Mode" at bounding box center [324, 6] width 9 height 4
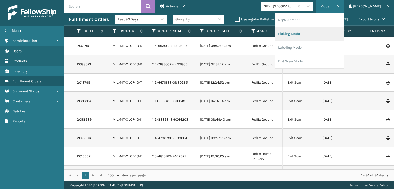
click at [302, 33] on li "Picking Mode" at bounding box center [309, 34] width 69 height 14
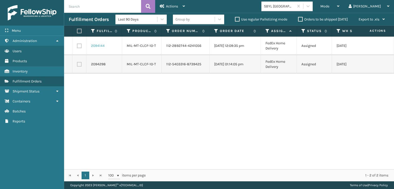
click at [97, 45] on link "2094144" at bounding box center [98, 45] width 14 height 5
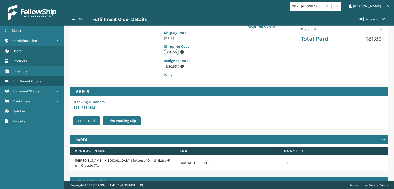
scroll to position [119, 0]
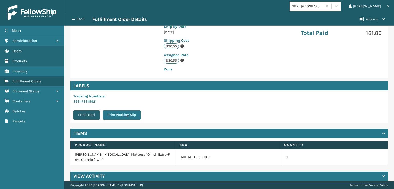
click at [85, 111] on button "Print Label" at bounding box center [86, 115] width 26 height 9
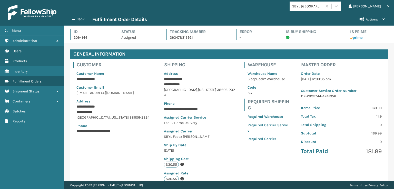
scroll to position [12, 330]
click at [78, 17] on button "Back" at bounding box center [81, 19] width 24 height 5
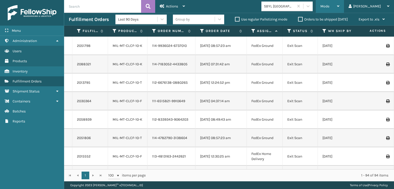
click at [339, 3] on div "Mode" at bounding box center [329, 6] width 19 height 13
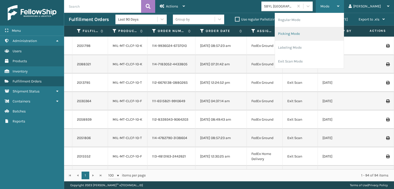
click at [309, 34] on li "Picking Mode" at bounding box center [309, 34] width 69 height 14
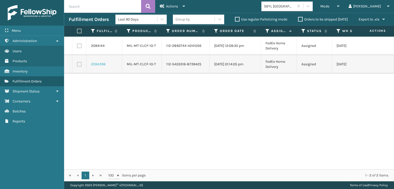
click at [95, 65] on link "2094298" at bounding box center [98, 64] width 15 height 5
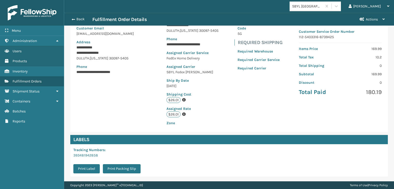
scroll to position [119, 0]
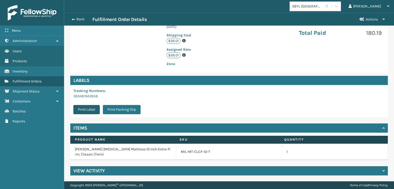
click at [83, 110] on button "Print Label" at bounding box center [86, 109] width 26 height 9
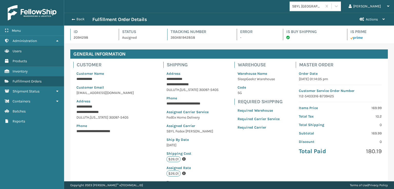
scroll to position [12, 330]
click at [78, 20] on button "Back" at bounding box center [81, 19] width 24 height 5
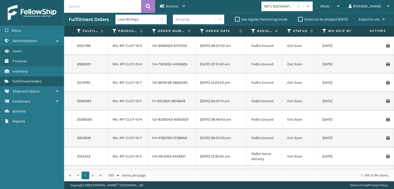
click at [311, 8] on icon at bounding box center [308, 6] width 5 height 5
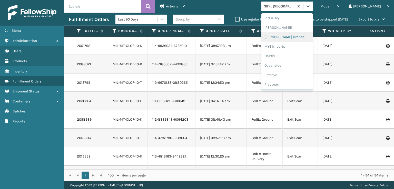
scroll to position [257, 0]
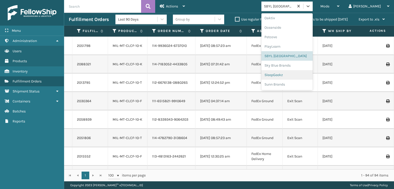
click at [294, 74] on div "SleepGeekz" at bounding box center [286, 74] width 51 height 9
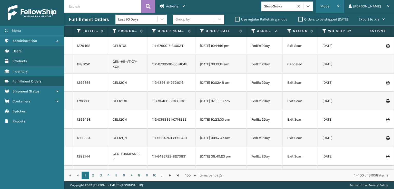
click at [329, 5] on span "Mode" at bounding box center [324, 6] width 9 height 4
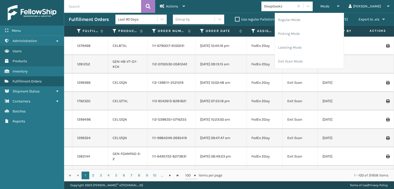
click at [245, 4] on div "Mode Regular Mode Picking Mode Labeling Mode Exit Scan Mode SleepGeekz [PERSON_…" at bounding box center [292, 6] width 204 height 13
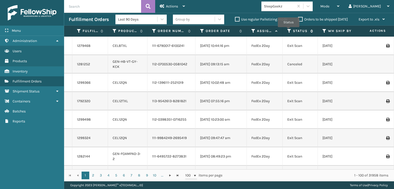
click at [289, 31] on icon at bounding box center [289, 31] width 4 height 5
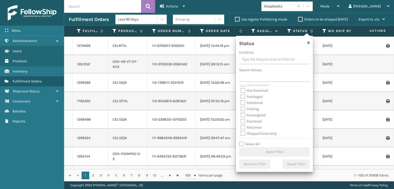
scroll to position [29, 0]
click at [244, 109] on label "Picking" at bounding box center [250, 108] width 18 height 4
click at [241, 109] on input "Picking" at bounding box center [241, 107] width 0 height 3
checkbox input "true"
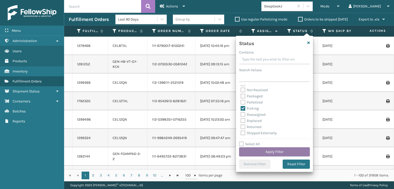
click at [254, 152] on button "Apply Filter" at bounding box center [274, 152] width 71 height 9
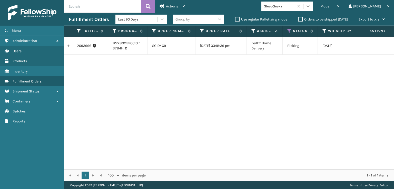
click at [311, 7] on icon at bounding box center [308, 6] width 5 height 5
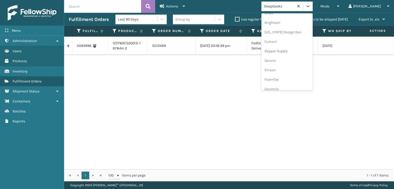
scroll to position [103, 0]
click at [293, 39] on div "FoamTex" at bounding box center [286, 39] width 51 height 9
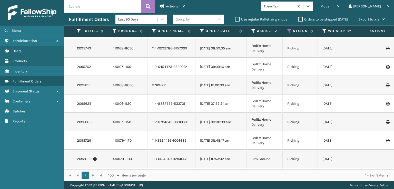
scroll to position [0, 0]
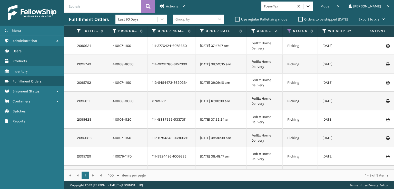
click at [311, 7] on icon at bounding box center [308, 6] width 5 height 5
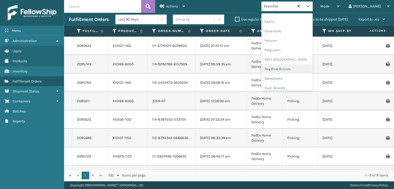
scroll to position [257, 0]
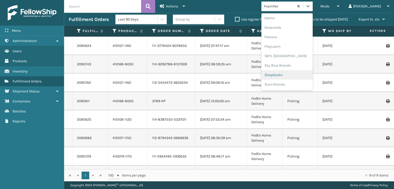
click at [298, 76] on div "SleepGeekz" at bounding box center [286, 74] width 51 height 9
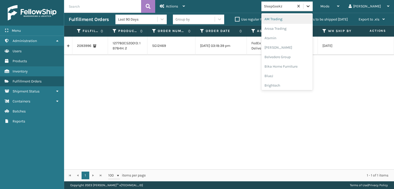
click at [311, 8] on icon at bounding box center [308, 6] width 5 height 5
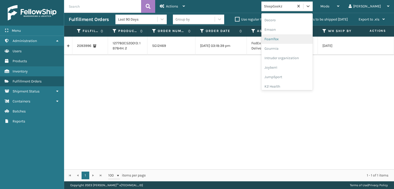
click at [296, 38] on div "FoamTex" at bounding box center [286, 38] width 51 height 9
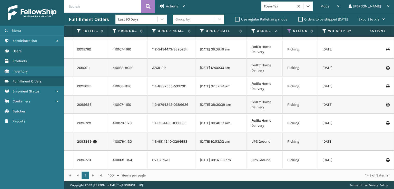
scroll to position [37, 0]
click at [311, 8] on icon at bounding box center [308, 6] width 5 height 5
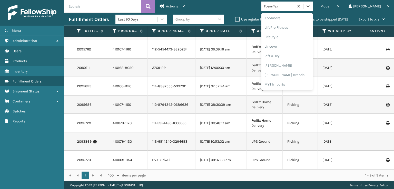
scroll to position [180, 0]
click at [295, 75] on div "[PERSON_NAME] Brands" at bounding box center [286, 75] width 51 height 9
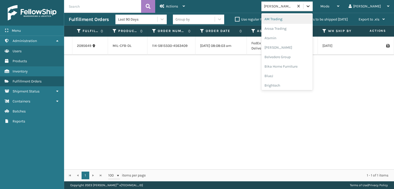
click at [311, 5] on icon at bounding box center [308, 6] width 5 height 5
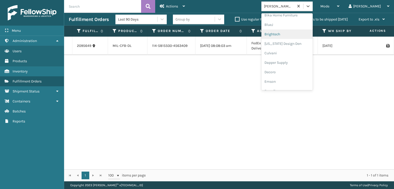
scroll to position [77, 0]
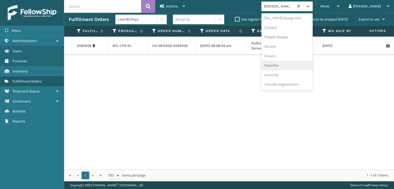
click at [294, 66] on div "FoamTex" at bounding box center [286, 65] width 51 height 9
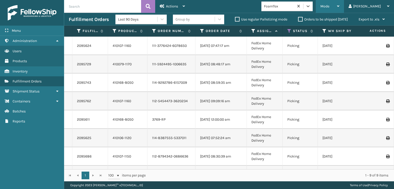
click at [329, 7] on span "Mode" at bounding box center [324, 6] width 9 height 4
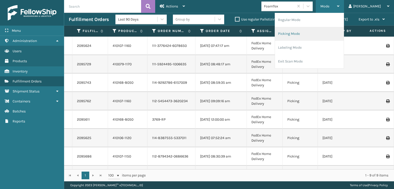
click at [316, 32] on li "Picking Mode" at bounding box center [309, 34] width 69 height 14
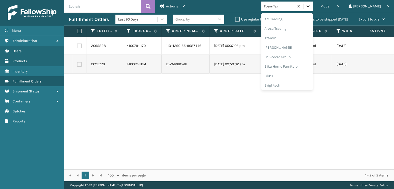
click at [313, 10] on div at bounding box center [307, 6] width 9 height 9
click at [302, 81] on div "FoamTex" at bounding box center [286, 82] width 51 height 9
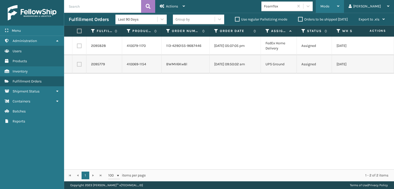
click at [340, 6] on div "Mode Regular Mode Picking Mode Labeling Mode Exit Scan Mode" at bounding box center [330, 6] width 28 height 13
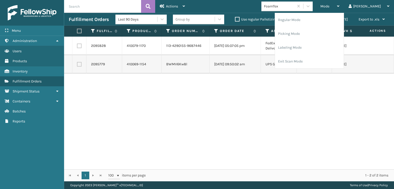
click at [253, 5] on div "Mode Regular Mode Picking Mode Labeling Mode Exit Scan Mode FoamTex [PERSON_NAM…" at bounding box center [292, 6] width 204 height 13
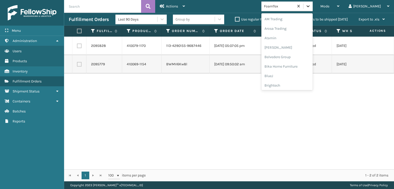
click at [313, 8] on div at bounding box center [307, 6] width 9 height 9
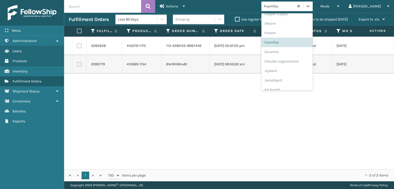
scroll to position [85, 0]
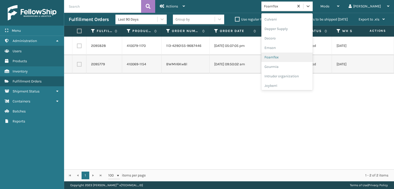
click at [293, 57] on div "FoamTex" at bounding box center [286, 57] width 51 height 9
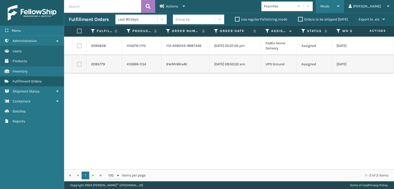
click at [339, 3] on div "Mode" at bounding box center [329, 6] width 19 height 13
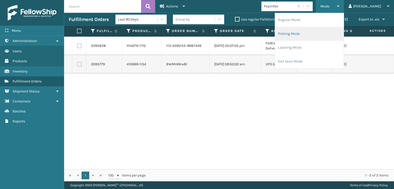
click at [308, 31] on li "Picking Mode" at bounding box center [309, 34] width 69 height 14
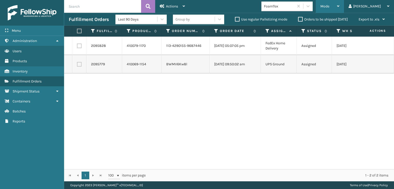
click at [339, 5] on div "Mode" at bounding box center [329, 6] width 19 height 13
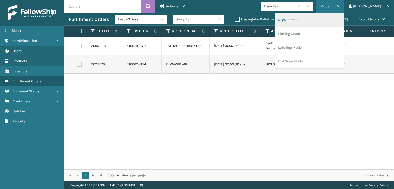
click at [308, 20] on li "Regular Mode" at bounding box center [309, 20] width 69 height 14
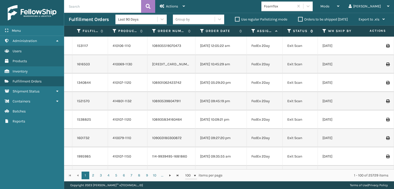
click at [289, 29] on icon at bounding box center [289, 31] width 4 height 5
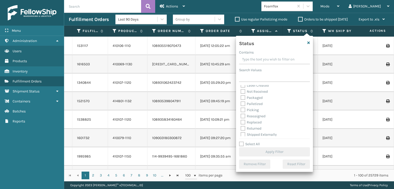
scroll to position [29, 0]
click at [243, 109] on label "Picking" at bounding box center [250, 108] width 18 height 4
click at [241, 109] on input "Picking" at bounding box center [241, 107] width 0 height 3
checkbox input "true"
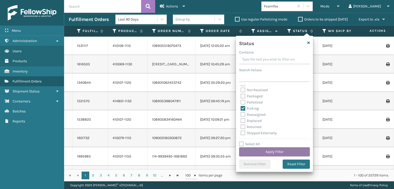
click at [269, 153] on button "Apply Filter" at bounding box center [274, 152] width 71 height 9
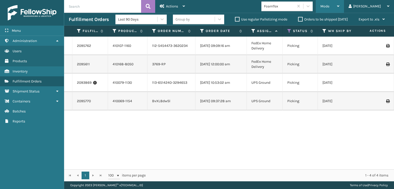
click at [329, 5] on span "Mode" at bounding box center [324, 6] width 9 height 4
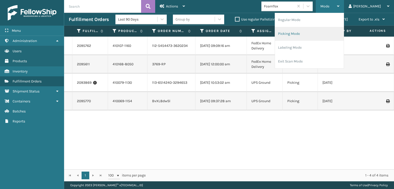
click at [309, 33] on li "Picking Mode" at bounding box center [309, 34] width 69 height 14
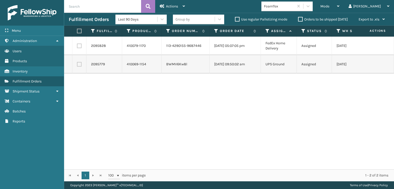
click at [80, 45] on label at bounding box center [79, 46] width 5 height 5
click at [77, 45] on input "checkbox" at bounding box center [77, 45] width 0 height 3
checkbox input "true"
click at [78, 65] on label at bounding box center [79, 64] width 5 height 5
click at [77, 65] on input "checkbox" at bounding box center [77, 63] width 0 height 3
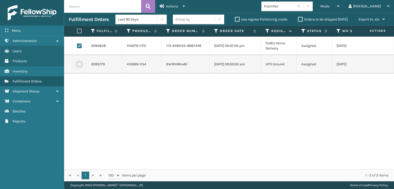
checkbox input "true"
click at [174, 5] on span "Actions" at bounding box center [172, 6] width 12 height 4
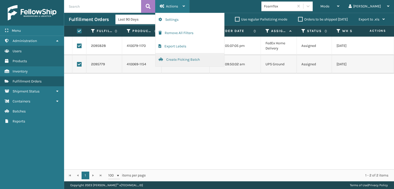
click at [187, 56] on button "Create Picking Batch" at bounding box center [189, 59] width 69 height 13
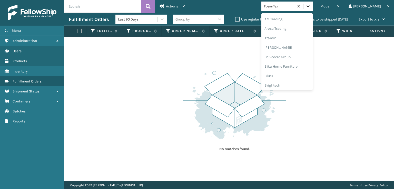
click at [311, 7] on icon at bounding box center [308, 6] width 5 height 5
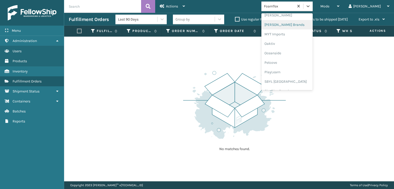
click at [293, 25] on div "[PERSON_NAME] Brands" at bounding box center [286, 24] width 51 height 9
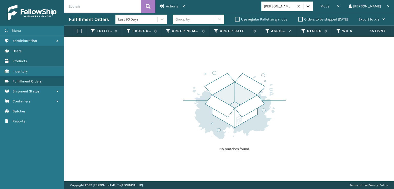
click at [310, 6] on icon at bounding box center [308, 6] width 3 height 2
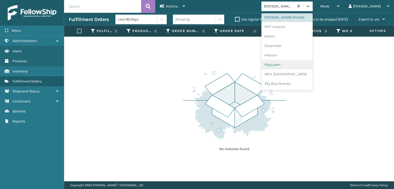
scroll to position [257, 0]
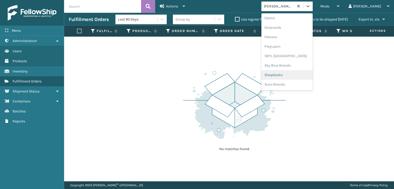
click at [290, 75] on div "SleepGeekz" at bounding box center [286, 74] width 51 height 9
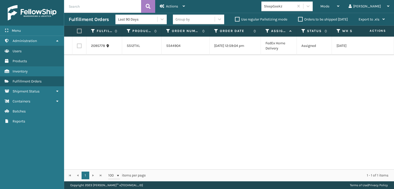
click at [79, 46] on label at bounding box center [79, 46] width 5 height 5
click at [77, 46] on input "checkbox" at bounding box center [77, 45] width 0 height 3
checkbox input "true"
click at [173, 4] on span "Actions" at bounding box center [172, 6] width 12 height 4
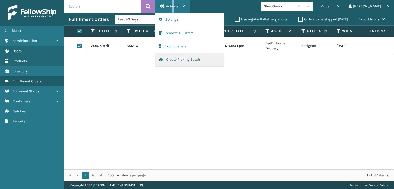
click at [184, 59] on button "Create Picking Batch" at bounding box center [189, 59] width 69 height 13
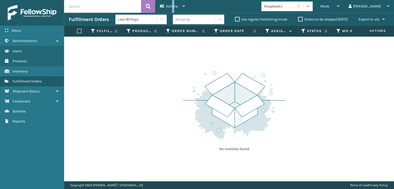
click at [311, 5] on icon at bounding box center [308, 6] width 5 height 5
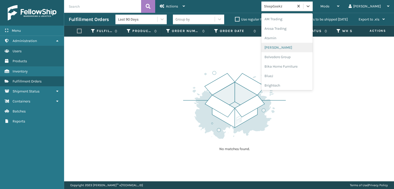
scroll to position [26, 0]
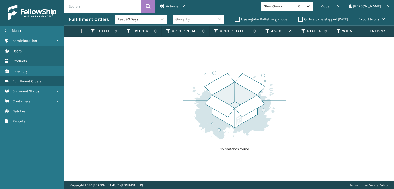
click at [311, 5] on icon at bounding box center [308, 6] width 5 height 5
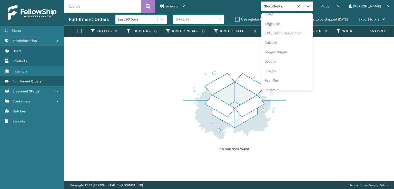
scroll to position [77, 0]
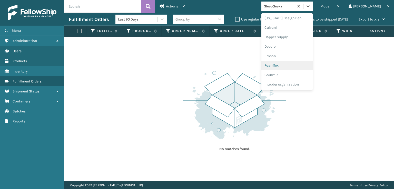
click at [292, 66] on div "FoamTex" at bounding box center [286, 65] width 51 height 9
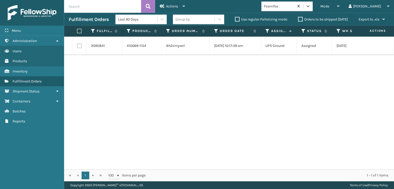
click at [79, 44] on label at bounding box center [79, 46] width 5 height 5
click at [77, 44] on input "checkbox" at bounding box center [77, 45] width 0 height 3
checkbox input "true"
click at [177, 5] on span "Actions" at bounding box center [172, 6] width 12 height 4
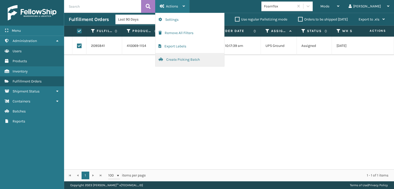
click at [176, 60] on button "Create Picking Batch" at bounding box center [189, 59] width 69 height 13
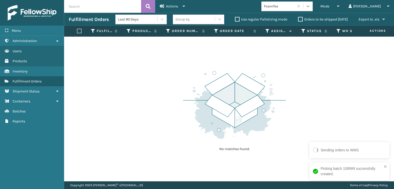
click at [311, 7] on icon at bounding box center [308, 6] width 5 height 5
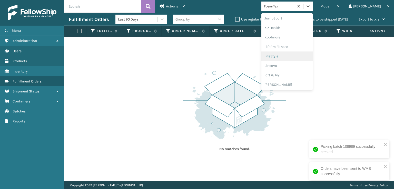
scroll to position [188, 0]
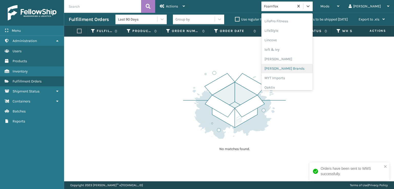
click at [297, 69] on div "[PERSON_NAME] Brands" at bounding box center [286, 68] width 51 height 9
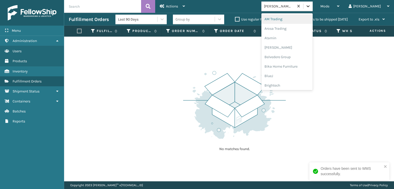
click at [311, 8] on icon at bounding box center [308, 6] width 5 height 5
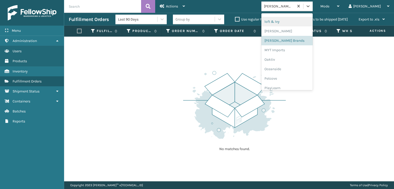
scroll to position [239, 0]
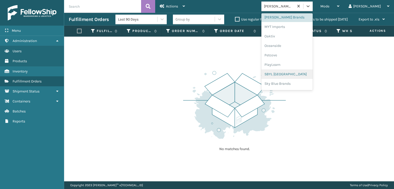
click at [295, 72] on div "SBYL [GEOGRAPHIC_DATA]" at bounding box center [286, 74] width 51 height 9
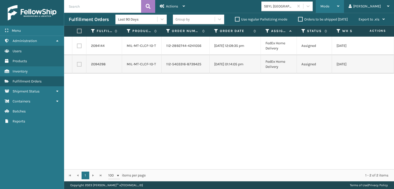
click at [329, 7] on span "Mode" at bounding box center [324, 6] width 9 height 4
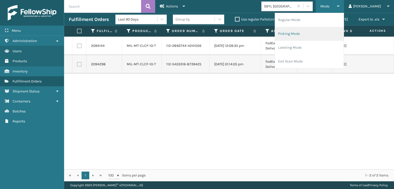
click at [309, 32] on li "Picking Mode" at bounding box center [309, 34] width 69 height 14
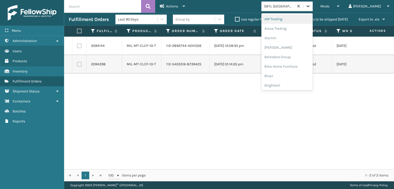
click at [311, 6] on icon at bounding box center [308, 6] width 5 height 5
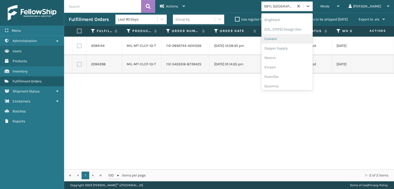
scroll to position [77, 0]
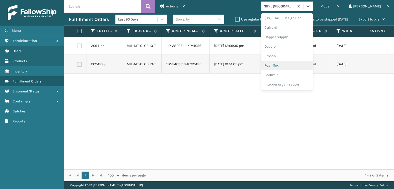
click at [293, 64] on div "FoamTex" at bounding box center [286, 65] width 51 height 9
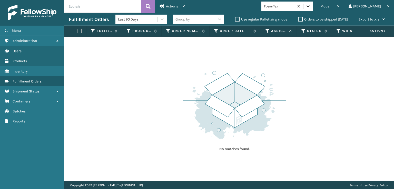
click at [311, 5] on icon at bounding box center [308, 6] width 5 height 5
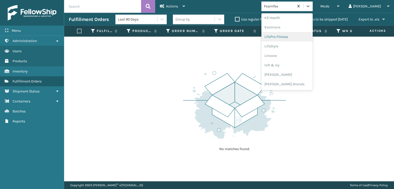
scroll to position [188, 0]
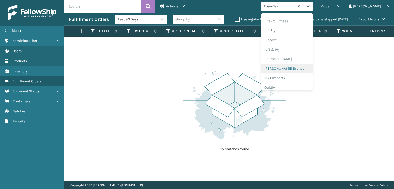
click at [291, 69] on div "[PERSON_NAME] Brands" at bounding box center [286, 68] width 51 height 9
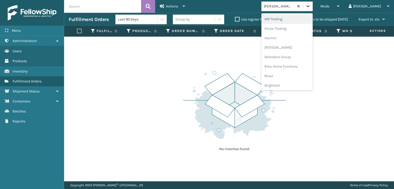
click at [310, 5] on icon at bounding box center [308, 6] width 3 height 2
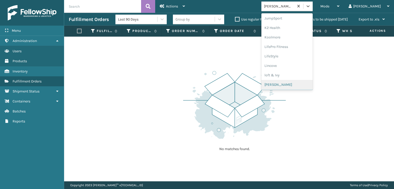
scroll to position [257, 0]
click at [292, 76] on div "SleepGeekz" at bounding box center [286, 74] width 51 height 9
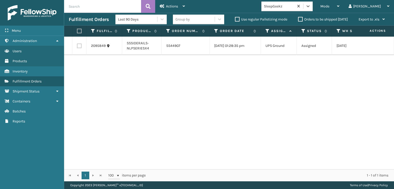
click at [78, 45] on label at bounding box center [79, 46] width 5 height 5
click at [77, 45] on input "checkbox" at bounding box center [77, 45] width 0 height 3
checkbox input "true"
click at [171, 3] on div "Actions" at bounding box center [172, 6] width 25 height 13
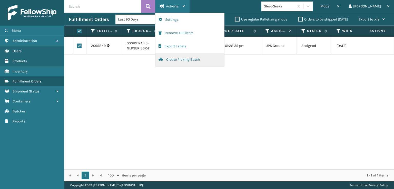
click at [179, 60] on button "Create Picking Batch" at bounding box center [189, 59] width 69 height 13
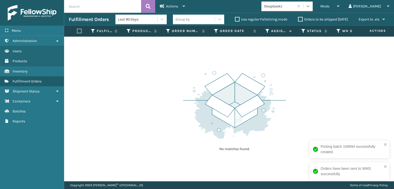
click at [311, 5] on icon at bounding box center [308, 6] width 5 height 5
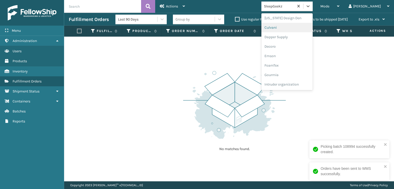
scroll to position [103, 0]
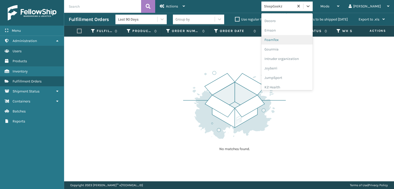
click at [292, 39] on div "FoamTex" at bounding box center [286, 39] width 51 height 9
click at [311, 8] on icon at bounding box center [308, 6] width 5 height 5
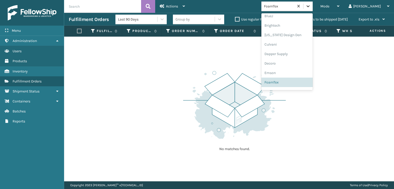
click at [311, 7] on icon at bounding box center [308, 6] width 5 height 5
click at [293, 83] on div "FoamTex" at bounding box center [286, 82] width 51 height 9
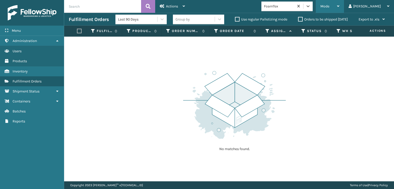
click at [329, 4] on span "Mode" at bounding box center [324, 6] width 9 height 4
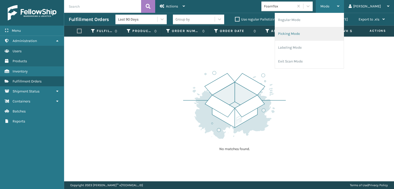
click at [311, 34] on li "Picking Mode" at bounding box center [309, 34] width 69 height 14
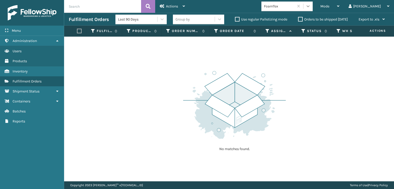
click at [311, 8] on icon at bounding box center [308, 6] width 5 height 5
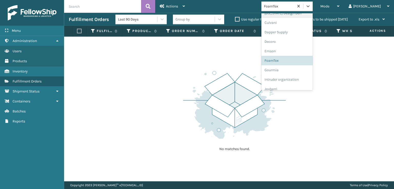
scroll to position [111, 0]
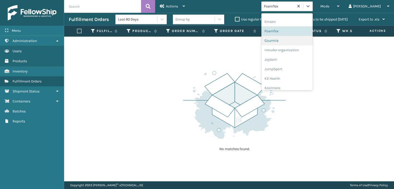
click at [293, 41] on div "Gourmia" at bounding box center [286, 40] width 51 height 9
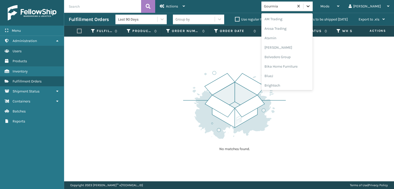
click at [311, 5] on icon at bounding box center [308, 6] width 5 height 5
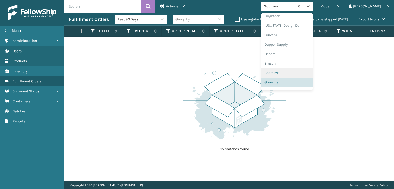
click at [297, 74] on div "FoamTex" at bounding box center [286, 72] width 51 height 9
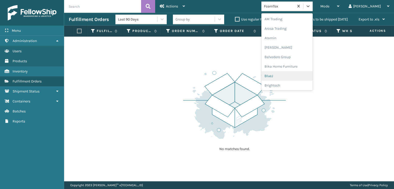
drag, startPoint x: 327, startPoint y: 7, endPoint x: 326, endPoint y: 17, distance: 9.8
click at [311, 7] on icon at bounding box center [308, 6] width 5 height 5
click at [291, 16] on div "[PERSON_NAME] Brands" at bounding box center [286, 17] width 51 height 9
click at [311, 4] on icon at bounding box center [308, 6] width 5 height 5
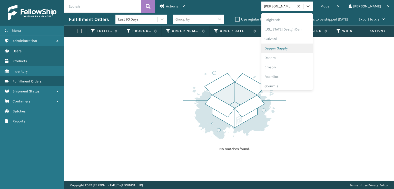
scroll to position [77, 0]
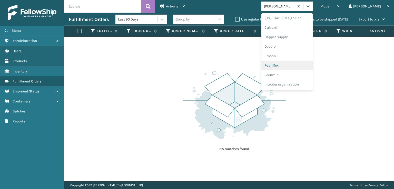
click at [291, 65] on div "FoamTex" at bounding box center [286, 65] width 51 height 9
click at [311, 8] on icon at bounding box center [308, 6] width 5 height 5
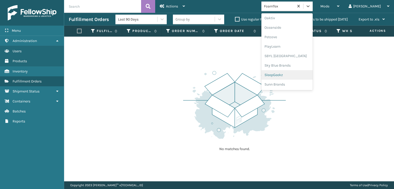
click at [292, 74] on div "SleepGeekz" at bounding box center [286, 74] width 51 height 9
click at [311, 7] on icon at bounding box center [308, 6] width 5 height 5
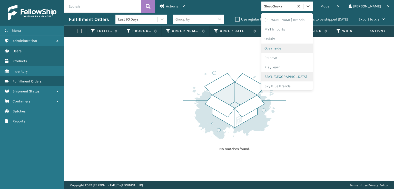
scroll to position [239, 0]
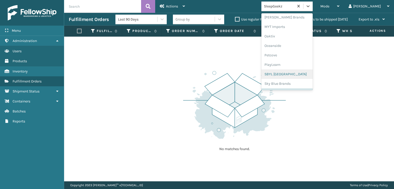
click at [297, 73] on div "SBYL [GEOGRAPHIC_DATA]" at bounding box center [286, 74] width 51 height 9
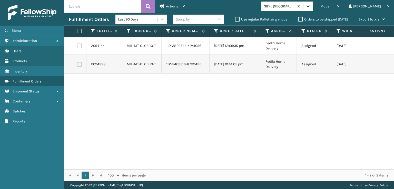
click at [311, 7] on icon at bounding box center [308, 6] width 5 height 5
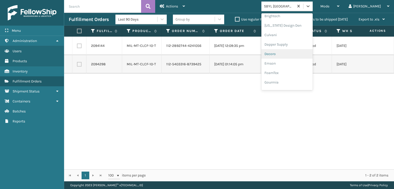
scroll to position [77, 0]
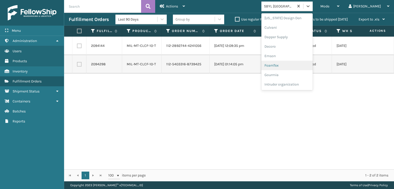
click at [294, 65] on div "FoamTex" at bounding box center [286, 65] width 51 height 9
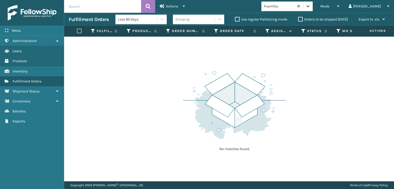
click at [311, 8] on icon at bounding box center [308, 6] width 5 height 5
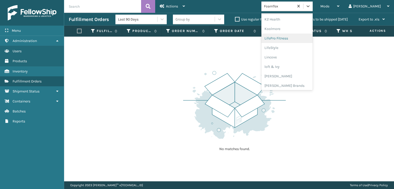
scroll to position [188, 0]
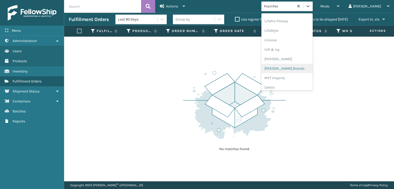
click at [296, 68] on div "[PERSON_NAME] Brands" at bounding box center [286, 68] width 51 height 9
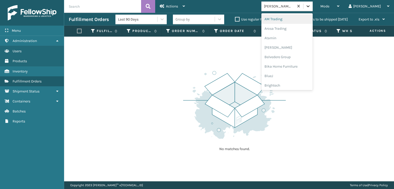
click at [311, 8] on icon at bounding box center [308, 6] width 5 height 5
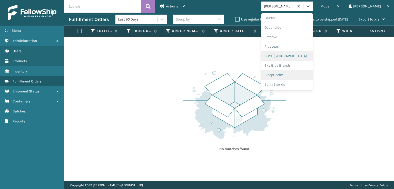
click at [300, 75] on div "SleepGeekz" at bounding box center [286, 74] width 51 height 9
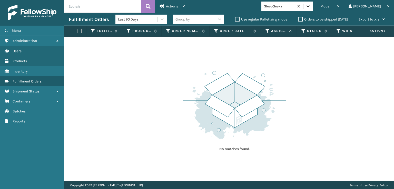
click at [311, 7] on icon at bounding box center [308, 6] width 5 height 5
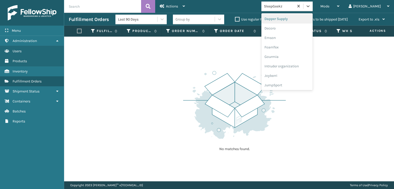
scroll to position [103, 0]
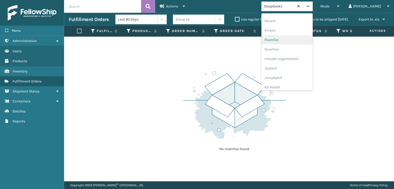
click at [293, 39] on div "FoamTex" at bounding box center [286, 39] width 51 height 9
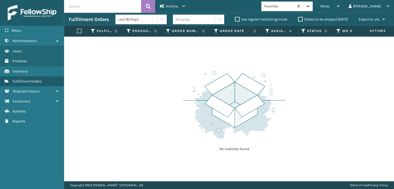
click at [311, 7] on icon at bounding box center [308, 6] width 5 height 5
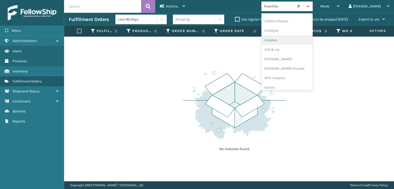
scroll to position [213, 0]
click at [298, 42] on div "[PERSON_NAME] Brands" at bounding box center [286, 42] width 51 height 9
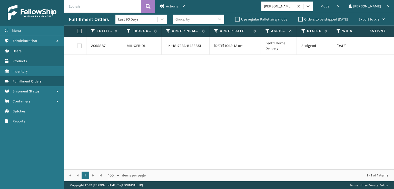
click at [78, 48] on label at bounding box center [79, 46] width 5 height 5
click at [77, 47] on input "checkbox" at bounding box center [77, 45] width 0 height 3
checkbox input "true"
click at [173, 7] on span "Actions" at bounding box center [172, 6] width 12 height 4
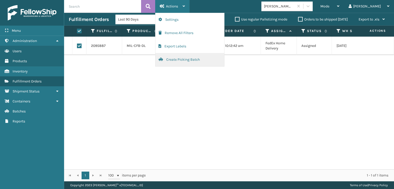
click at [172, 59] on button "Create Picking Batch" at bounding box center [189, 59] width 69 height 13
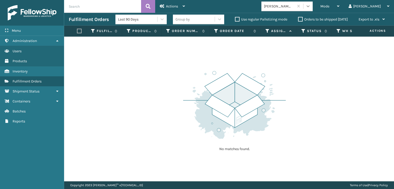
click at [311, 8] on icon at bounding box center [308, 6] width 5 height 5
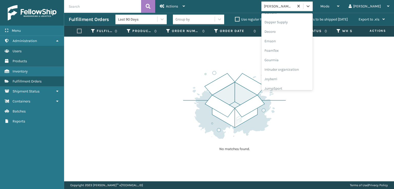
scroll to position [103, 0]
click at [292, 40] on div "FoamTex" at bounding box center [286, 39] width 51 height 9
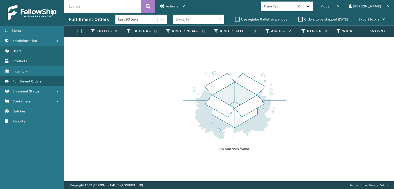
click at [311, 6] on icon at bounding box center [308, 6] width 5 height 5
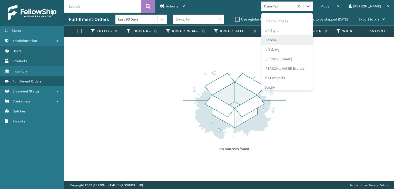
scroll to position [213, 0]
click at [293, 42] on div "[PERSON_NAME] Brands" at bounding box center [286, 42] width 51 height 9
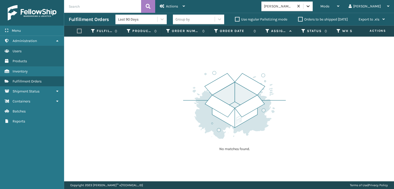
click at [311, 8] on icon at bounding box center [308, 6] width 5 height 5
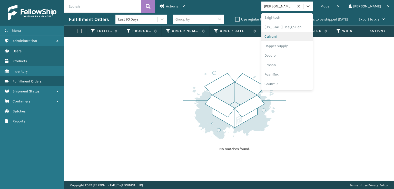
scroll to position [77, 0]
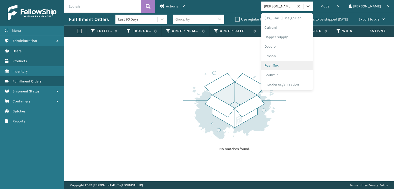
click at [290, 66] on div "FoamTex" at bounding box center [286, 65] width 51 height 9
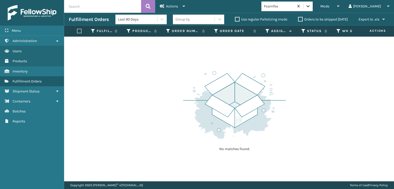
click at [313, 9] on div at bounding box center [307, 6] width 9 height 9
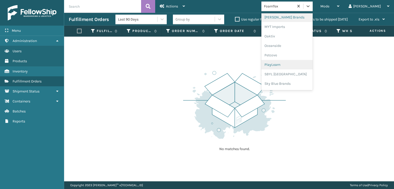
scroll to position [257, 0]
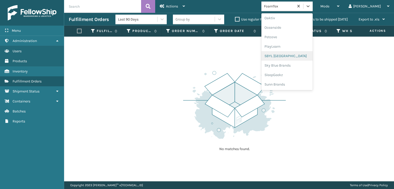
click at [291, 55] on div "SBYL [GEOGRAPHIC_DATA]" at bounding box center [286, 55] width 51 height 9
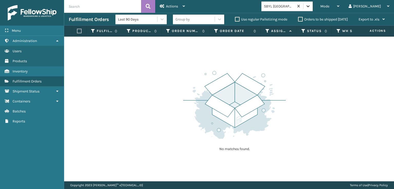
click at [311, 7] on icon at bounding box center [308, 6] width 5 height 5
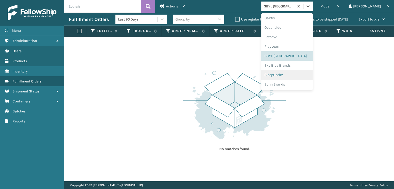
click at [289, 74] on div "SleepGeekz" at bounding box center [286, 74] width 51 height 9
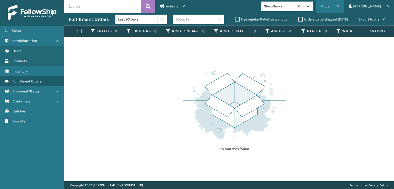
click at [329, 5] on span "Mode" at bounding box center [324, 6] width 9 height 4
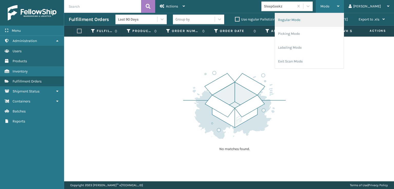
click at [316, 20] on li "Regular Mode" at bounding box center [309, 20] width 69 height 14
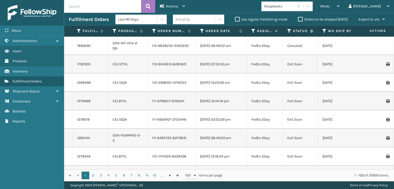
click at [288, 30] on icon at bounding box center [289, 31] width 4 height 5
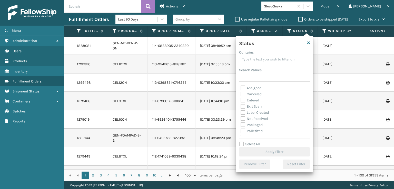
scroll to position [26, 0]
click at [242, 113] on label "Picking" at bounding box center [250, 112] width 18 height 4
click at [241, 112] on input "Picking" at bounding box center [241, 110] width 0 height 3
checkbox input "true"
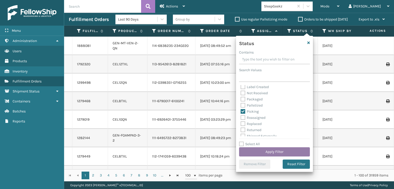
click at [261, 154] on button "Apply Filter" at bounding box center [274, 152] width 71 height 9
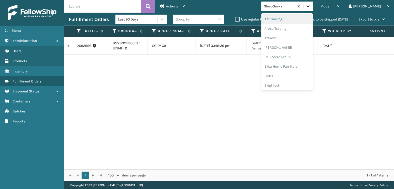
click at [310, 6] on icon at bounding box center [308, 6] width 3 height 2
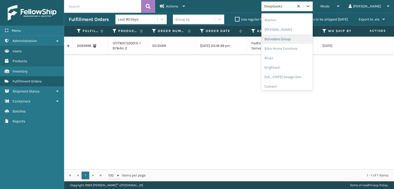
scroll to position [77, 0]
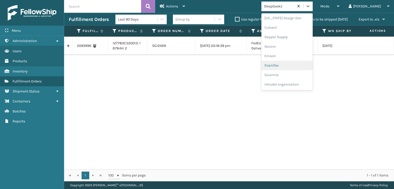
click at [289, 64] on div "FoamTex" at bounding box center [286, 65] width 51 height 9
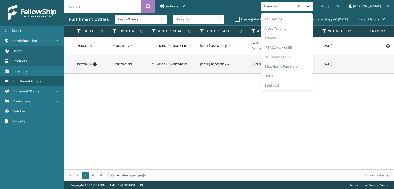
click at [311, 8] on icon at bounding box center [308, 6] width 5 height 5
click at [298, 82] on div "FoamTex" at bounding box center [286, 82] width 51 height 9
click at [313, 3] on div at bounding box center [307, 6] width 9 height 9
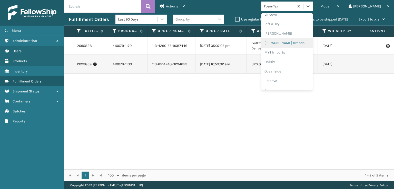
click at [296, 43] on div "[PERSON_NAME] Brands" at bounding box center [286, 42] width 51 height 9
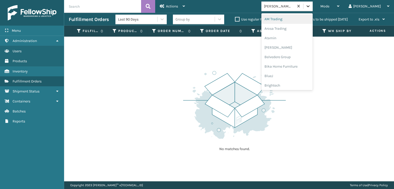
click at [311, 7] on icon at bounding box center [308, 6] width 5 height 5
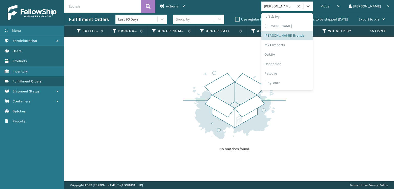
scroll to position [257, 0]
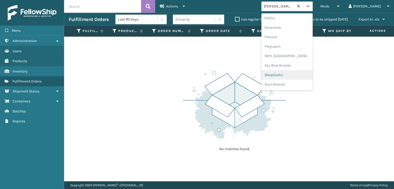
click at [297, 73] on div "SleepGeekz" at bounding box center [286, 74] width 51 height 9
click at [311, 4] on icon at bounding box center [308, 6] width 5 height 5
click at [295, 67] on div "[PERSON_NAME] Brands" at bounding box center [286, 68] width 51 height 9
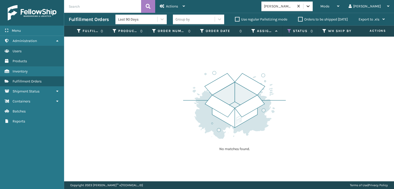
click at [310, 6] on icon at bounding box center [308, 6] width 3 height 2
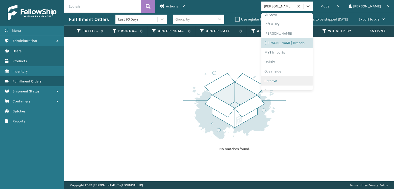
scroll to position [257, 0]
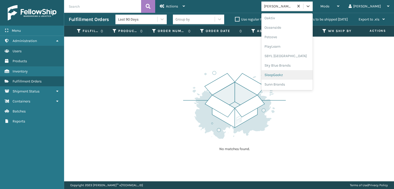
click at [294, 75] on div "SleepGeekz" at bounding box center [286, 74] width 51 height 9
click at [311, 8] on icon at bounding box center [308, 6] width 5 height 5
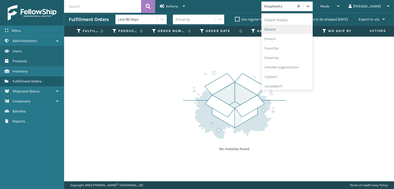
scroll to position [103, 0]
click at [293, 40] on div "FoamTex" at bounding box center [286, 39] width 51 height 9
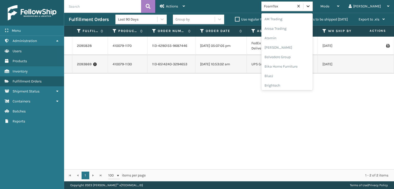
click at [311, 5] on icon at bounding box center [308, 6] width 5 height 5
click at [293, 81] on div "FoamTex" at bounding box center [286, 82] width 51 height 9
click at [311, 7] on icon at bounding box center [308, 6] width 5 height 5
click at [292, 83] on div "FoamTex" at bounding box center [286, 82] width 51 height 9
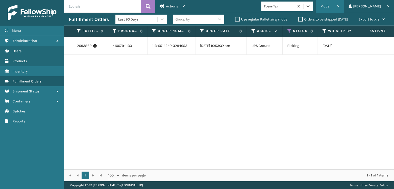
click at [340, 9] on div "Mode Regular Mode Picking Mode Labeling Mode Exit Scan Mode" at bounding box center [330, 6] width 28 height 13
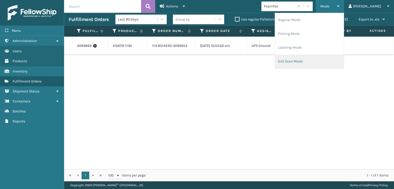
click at [316, 62] on li "Exit Scan Mode" at bounding box center [309, 62] width 69 height 14
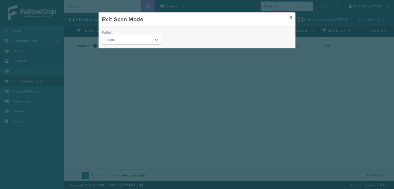
click at [156, 41] on icon at bounding box center [156, 39] width 5 height 5
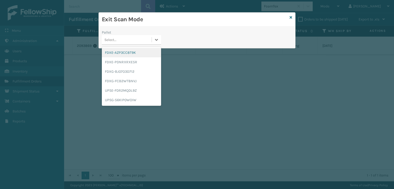
click at [132, 53] on div "FDXE-AZP3CC8T9K" at bounding box center [131, 52] width 59 height 9
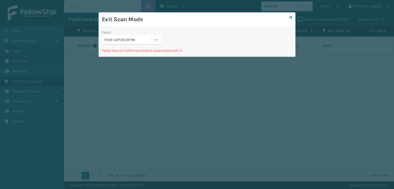
click at [157, 39] on icon at bounding box center [156, 39] width 5 height 5
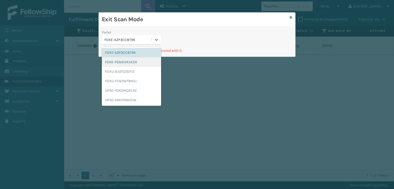
click at [125, 62] on div "FDXE-PDNRXRXE5R" at bounding box center [131, 61] width 59 height 9
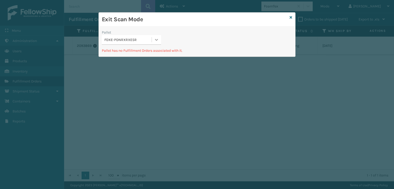
click at [155, 39] on icon at bounding box center [156, 39] width 5 height 5
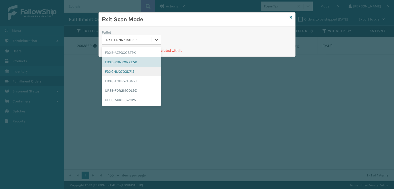
click at [128, 75] on div "FDXG-BJ07O3D712" at bounding box center [131, 71] width 59 height 9
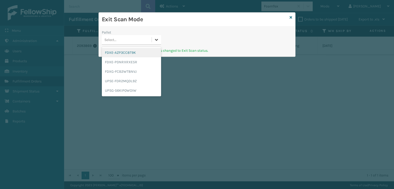
click at [157, 40] on icon at bounding box center [156, 40] width 3 height 2
click at [118, 73] on div "FDXG-FCB2WT8NVJ" at bounding box center [131, 71] width 59 height 9
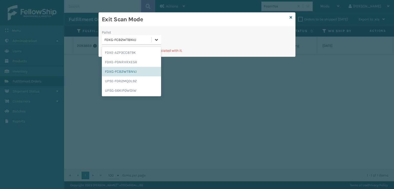
click at [155, 40] on icon at bounding box center [156, 39] width 5 height 5
click at [124, 82] on div "UPSE-FDR2MQDL9Z" at bounding box center [131, 80] width 59 height 9
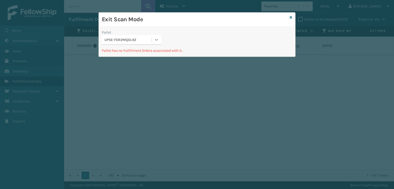
click at [158, 39] on icon at bounding box center [156, 39] width 5 height 5
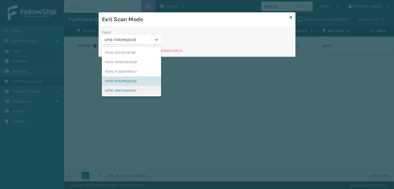
click at [121, 90] on div "UPSG-56KIP0WOIW" at bounding box center [131, 90] width 59 height 9
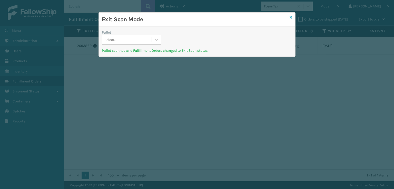
click at [290, 18] on icon at bounding box center [291, 18] width 3 height 4
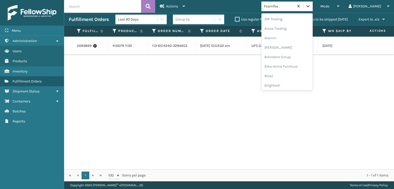
click at [311, 7] on icon at bounding box center [308, 6] width 5 height 5
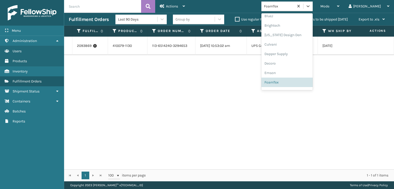
click at [210, 82] on div "2093869 410079-1130 113-6514240-3294653 [DATE] 10:53:02 am UPS Ground Picking […" at bounding box center [229, 103] width 330 height 133
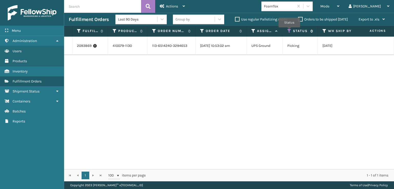
click at [289, 31] on icon at bounding box center [289, 31] width 4 height 5
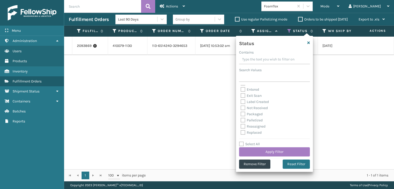
scroll to position [26, 0]
click at [242, 111] on label "Palletized" at bounding box center [252, 112] width 22 height 4
click at [241, 111] on input "Palletized" at bounding box center [241, 110] width 0 height 3
checkbox input "true"
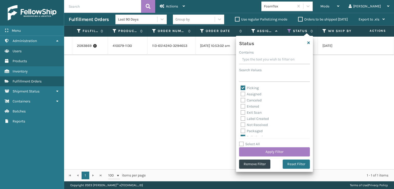
click at [243, 87] on label "Picking" at bounding box center [250, 88] width 18 height 4
click at [241, 87] on input "Picking" at bounding box center [241, 86] width 0 height 3
checkbox input "false"
click at [272, 152] on button "Apply Filter" at bounding box center [274, 152] width 71 height 9
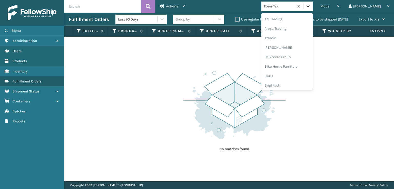
click at [311, 8] on icon at bounding box center [308, 6] width 5 height 5
click at [298, 68] on div "[PERSON_NAME] Brands" at bounding box center [286, 68] width 51 height 9
click at [313, 10] on div at bounding box center [307, 6] width 9 height 9
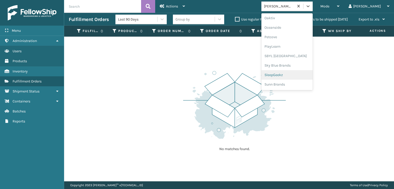
click at [293, 74] on div "SleepGeekz" at bounding box center [286, 74] width 51 height 9
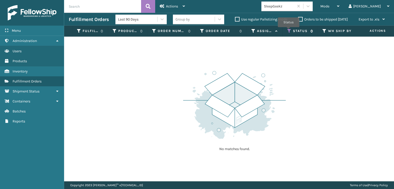
click at [289, 31] on icon at bounding box center [289, 31] width 4 height 5
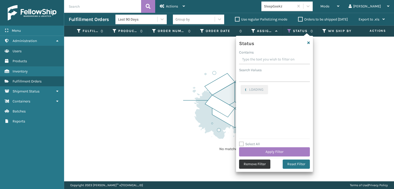
click at [257, 163] on button "Remove Filter" at bounding box center [254, 164] width 31 height 9
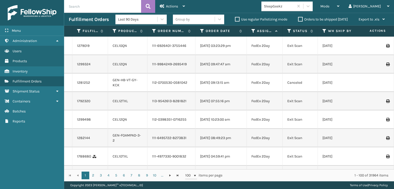
click at [235, 19] on label "Use regular Palletizing mode" at bounding box center [261, 19] width 52 height 4
click at [235, 19] on input "Use regular Palletizing mode" at bounding box center [235, 17] width 0 height 3
checkbox input "true"
click at [340, 7] on div "Mode Regular Mode Picking Mode Labeling Mode Palletizing Mode Exit Scan Mode" at bounding box center [330, 6] width 28 height 13
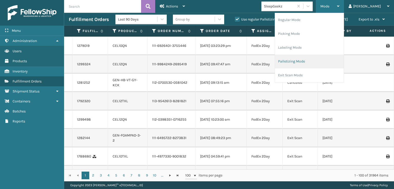
click at [308, 60] on li "Palletizing Mode" at bounding box center [309, 62] width 69 height 14
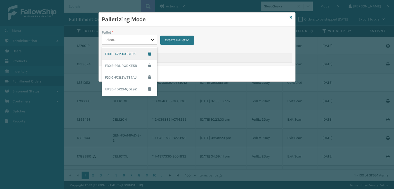
click at [155, 41] on icon at bounding box center [152, 39] width 5 height 5
click at [152, 54] on button "button" at bounding box center [149, 54] width 9 height 8
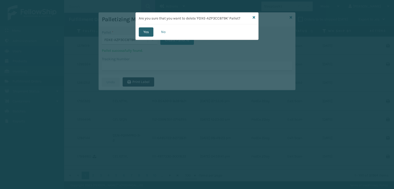
click at [144, 31] on button "Yes" at bounding box center [146, 31] width 15 height 9
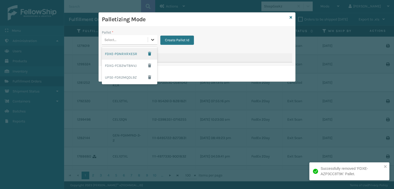
click at [152, 40] on icon at bounding box center [152, 40] width 3 height 2
click at [149, 53] on span "button" at bounding box center [149, 54] width 3 height 4
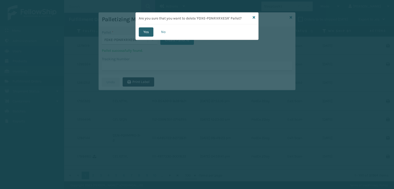
click at [147, 33] on button "Yes" at bounding box center [146, 31] width 15 height 9
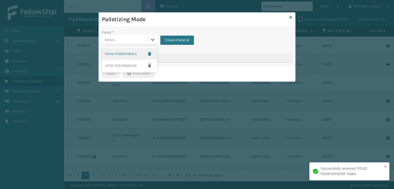
click at [153, 39] on icon at bounding box center [152, 39] width 5 height 5
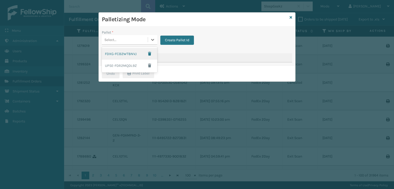
click at [129, 54] on div "FDXG-FCB2WT8NVJ" at bounding box center [129, 54] width 55 height 12
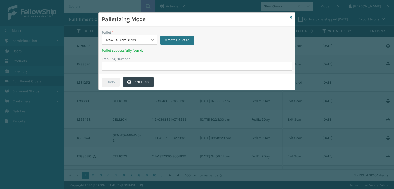
click at [153, 41] on icon at bounding box center [152, 39] width 5 height 5
click at [150, 55] on span "button" at bounding box center [149, 54] width 3 height 4
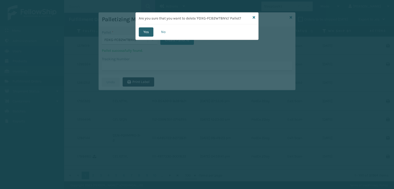
click at [145, 32] on button "Yes" at bounding box center [146, 31] width 15 height 9
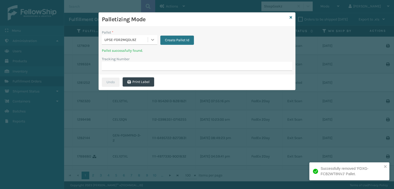
click at [153, 39] on icon at bounding box center [152, 39] width 5 height 5
click at [150, 54] on span "button" at bounding box center [149, 54] width 3 height 4
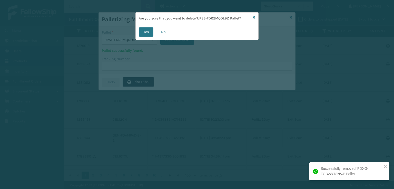
click at [146, 27] on div "Yes No" at bounding box center [197, 31] width 123 height 15
click at [147, 31] on button "Yes" at bounding box center [146, 31] width 15 height 9
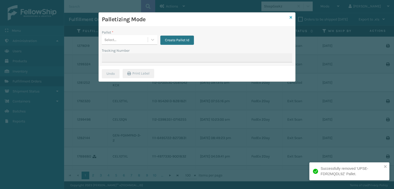
click at [291, 18] on icon at bounding box center [291, 18] width 3 height 4
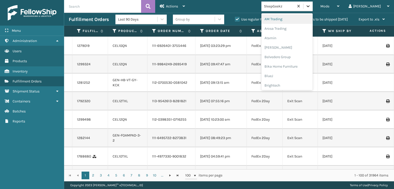
click at [313, 6] on div at bounding box center [307, 6] width 9 height 9
click at [339, 6] on div "Mode" at bounding box center [329, 6] width 19 height 13
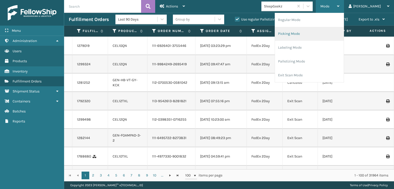
click at [310, 34] on li "Picking Mode" at bounding box center [309, 34] width 69 height 14
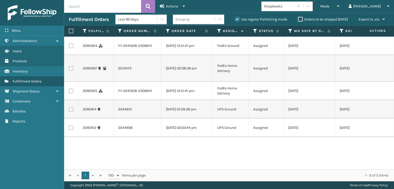
scroll to position [0, 0]
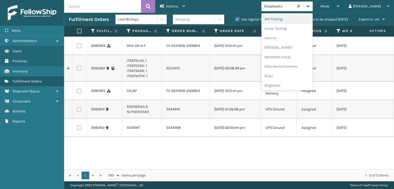
click at [311, 6] on icon at bounding box center [308, 6] width 5 height 5
click at [294, 64] on div "FoamTex" at bounding box center [286, 65] width 51 height 9
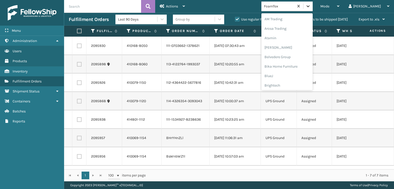
scroll to position [60, 0]
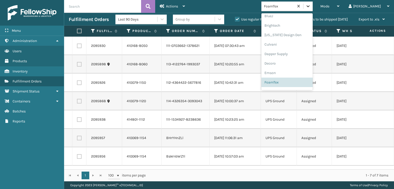
click at [311, 5] on icon at bounding box center [308, 6] width 5 height 5
click at [237, 19] on label "Use regular Palletizing mode" at bounding box center [261, 19] width 52 height 4
click at [235, 19] on input "Use regular Palletizing mode" at bounding box center [235, 17] width 0 height 3
checkbox input "false"
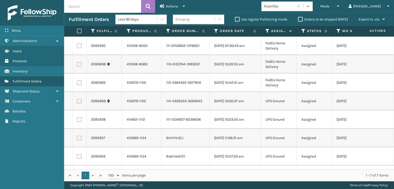
click at [311, 5] on icon at bounding box center [308, 6] width 5 height 5
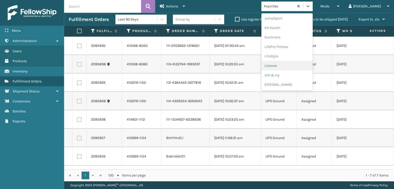
scroll to position [188, 0]
click at [294, 67] on div "[PERSON_NAME] Brands" at bounding box center [286, 68] width 51 height 9
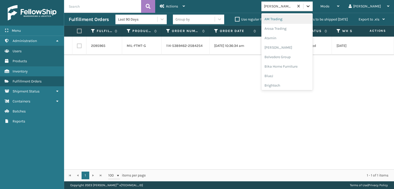
click at [313, 10] on div at bounding box center [307, 6] width 9 height 9
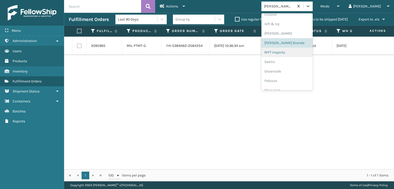
scroll to position [239, 0]
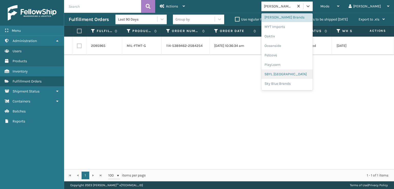
click at [294, 74] on div "SBYL [GEOGRAPHIC_DATA]" at bounding box center [286, 74] width 51 height 9
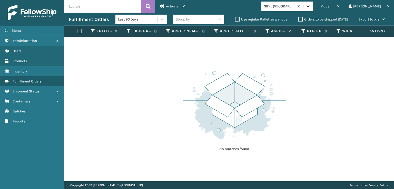
click at [313, 6] on div at bounding box center [307, 6] width 9 height 9
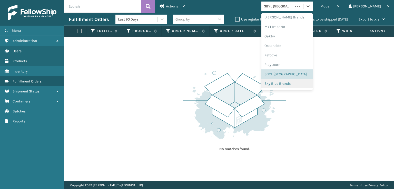
scroll to position [257, 0]
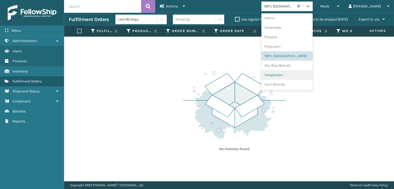
click at [294, 75] on div "SleepGeekz" at bounding box center [286, 74] width 51 height 9
